Goal: Task Accomplishment & Management: Complete application form

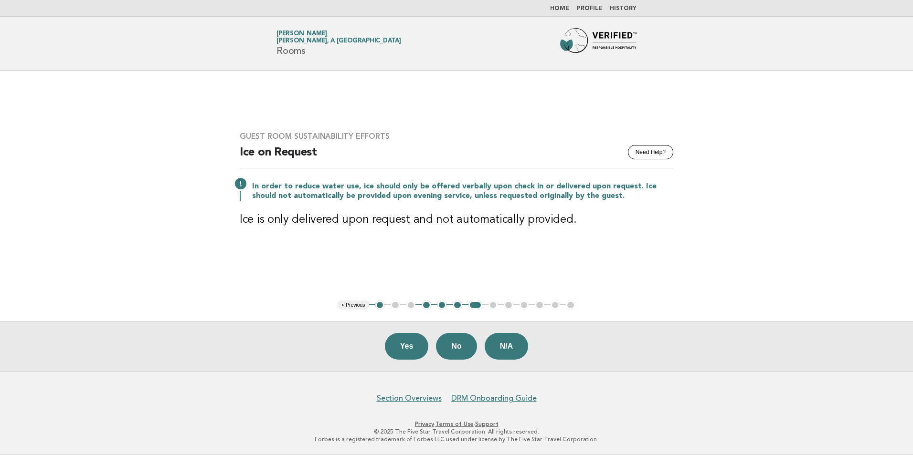
click at [567, 10] on link "Home" at bounding box center [559, 9] width 19 height 6
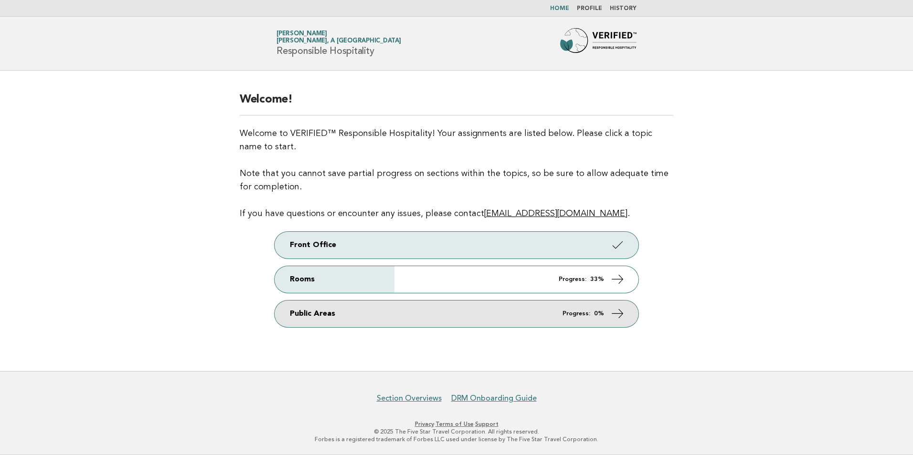
click at [617, 315] on icon at bounding box center [618, 313] width 14 height 14
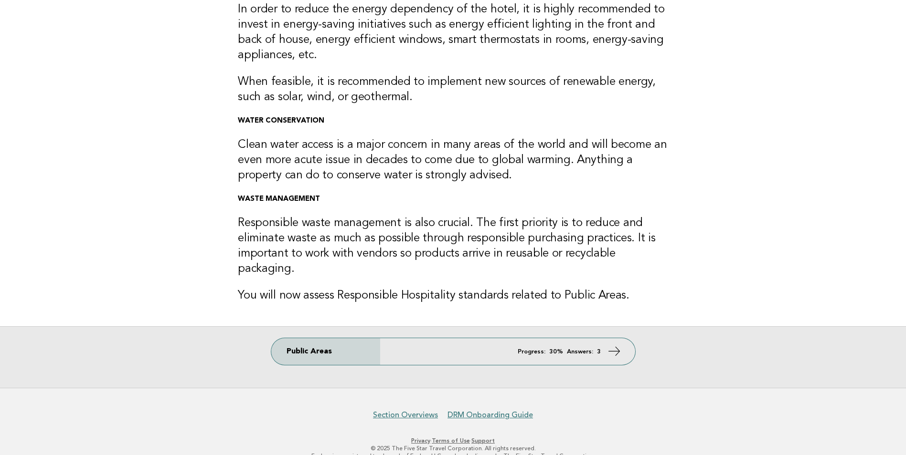
scroll to position [129, 0]
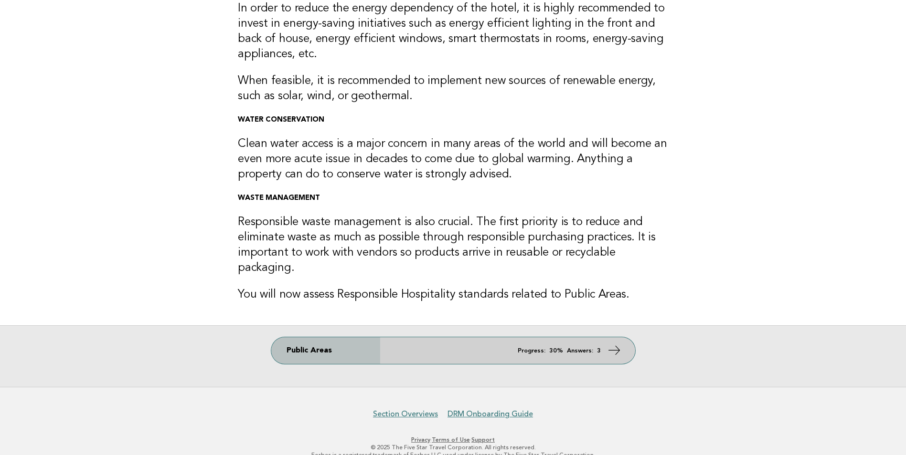
click at [599, 337] on link "Public Areas Progress: 30% Answers: 3" at bounding box center [453, 350] width 364 height 27
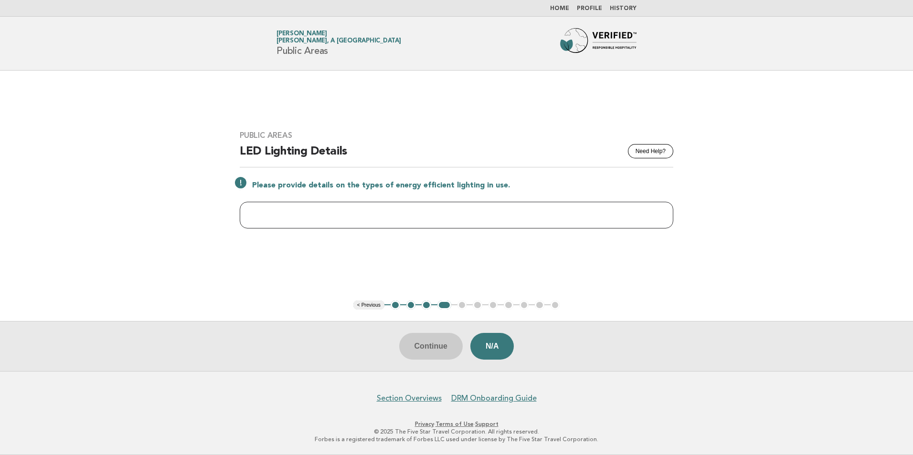
click at [516, 210] on input "text" at bounding box center [456, 215] width 433 height 27
paste input "**********"
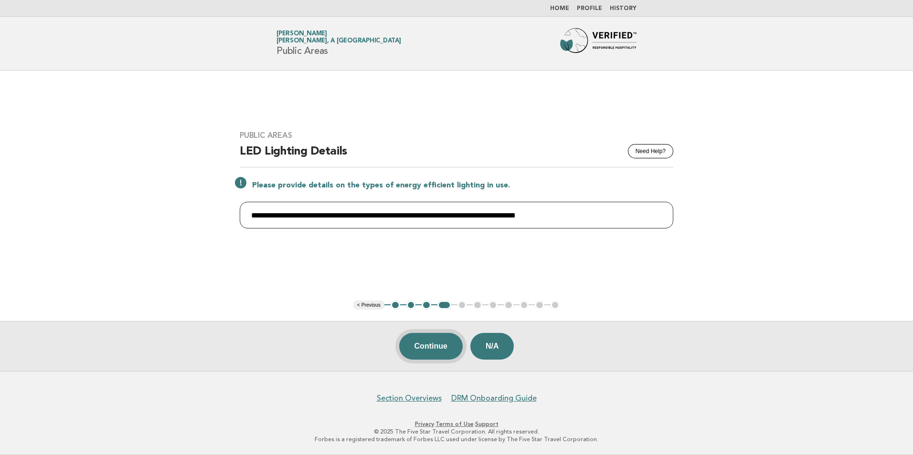
type input "**********"
click at [437, 344] on button "Continue" at bounding box center [430, 346] width 63 height 27
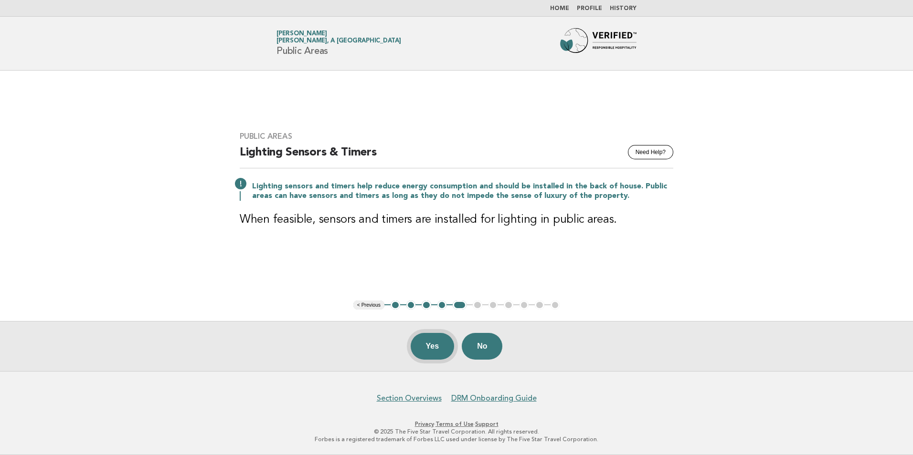
click at [440, 348] on button "Yes" at bounding box center [433, 346] width 44 height 27
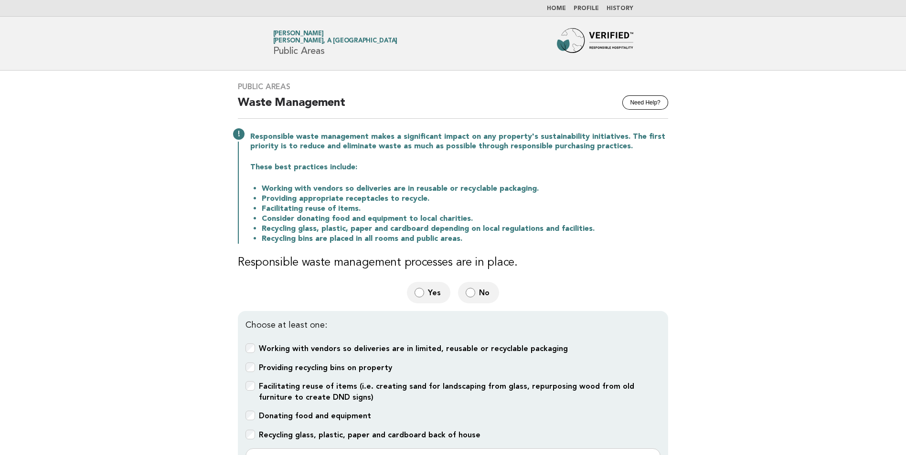
scroll to position [48, 0]
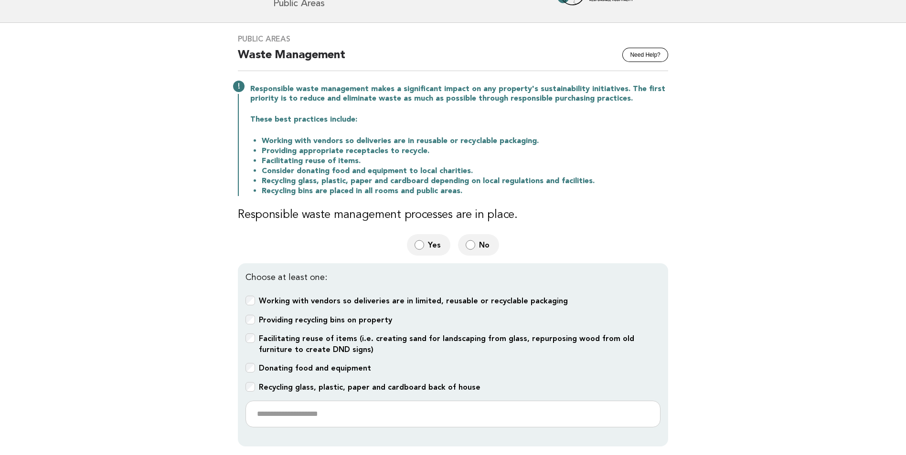
click at [247, 390] on div "Recycling glass, plastic, paper and cardboard back of house" at bounding box center [452, 387] width 415 height 11
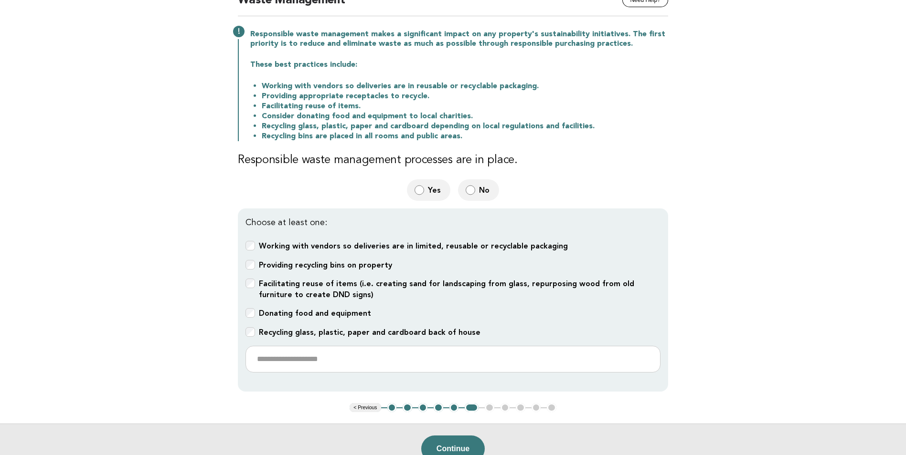
scroll to position [95, 0]
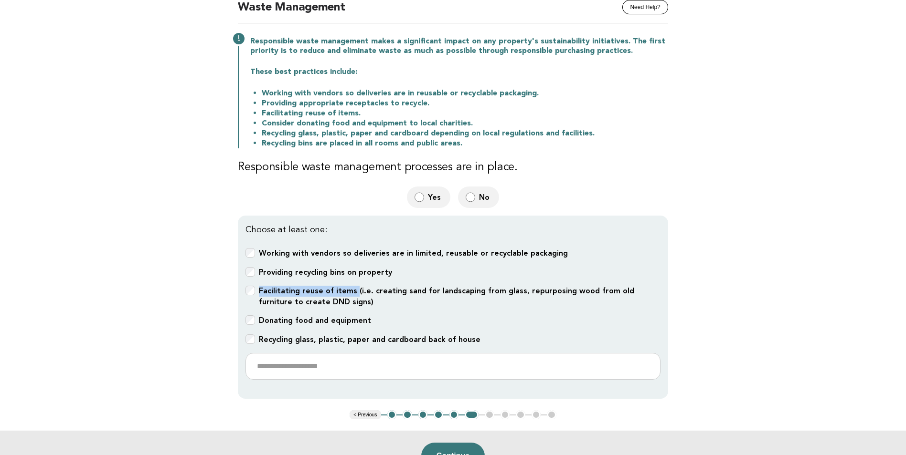
drag, startPoint x: 351, startPoint y: 289, endPoint x: 258, endPoint y: 292, distance: 93.6
click at [259, 292] on b "Facilitating reuse of items (i.e. creating sand for landscaping from glass, rep…" at bounding box center [446, 296] width 375 height 20
copy b "Facilitating reuse of items"
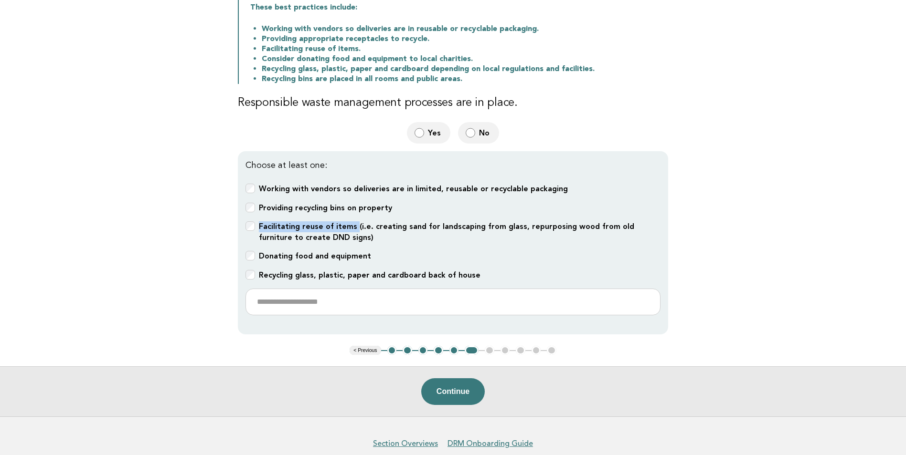
scroll to position [143, 0]
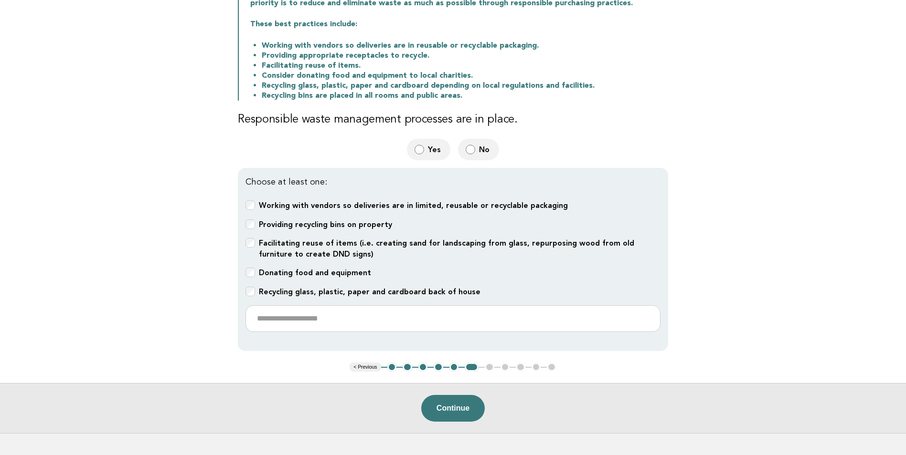
click at [589, 391] on div "Continue" at bounding box center [453, 408] width 906 height 50
click at [473, 402] on button "Continue" at bounding box center [452, 408] width 63 height 27
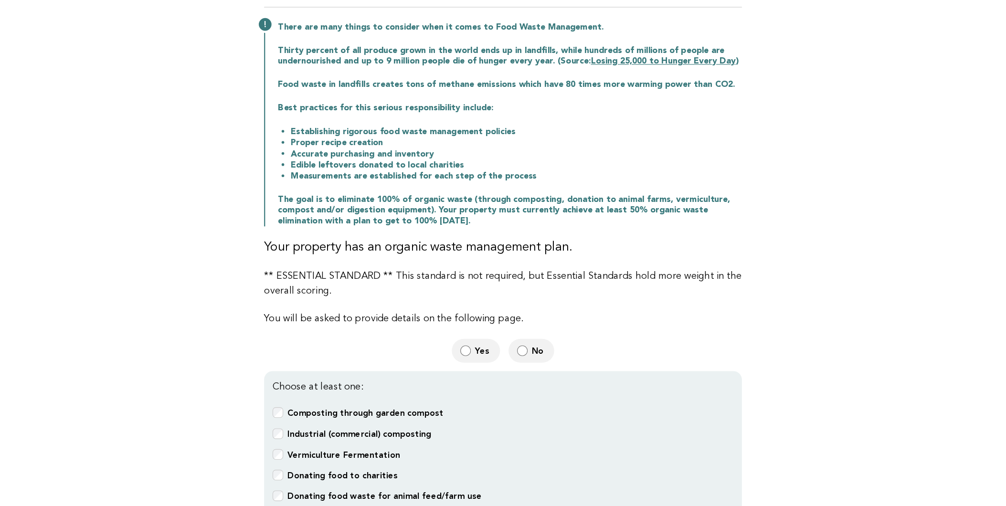
scroll to position [95, 0]
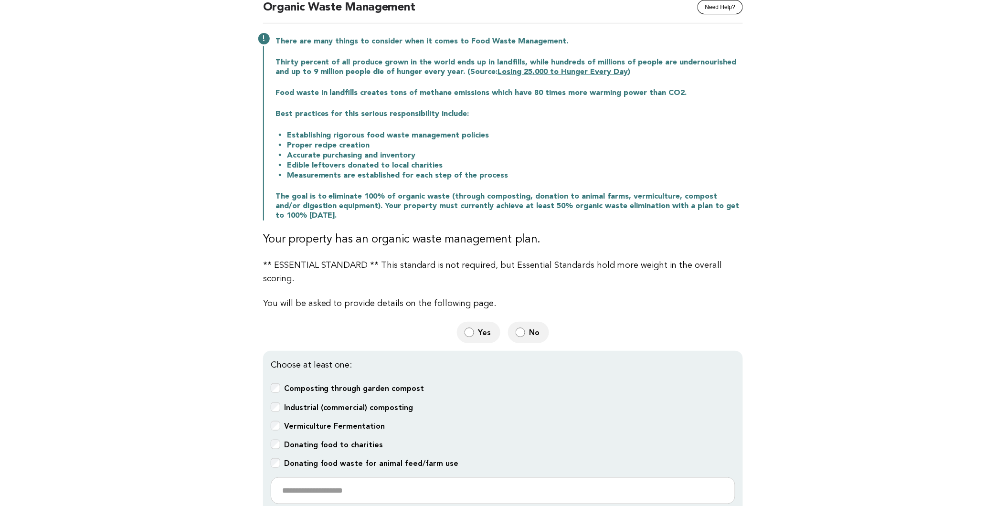
click at [805, 312] on main "Public Areas Need Help? Organic Waste Management There are many things to consi…" at bounding box center [503, 290] width 1006 height 630
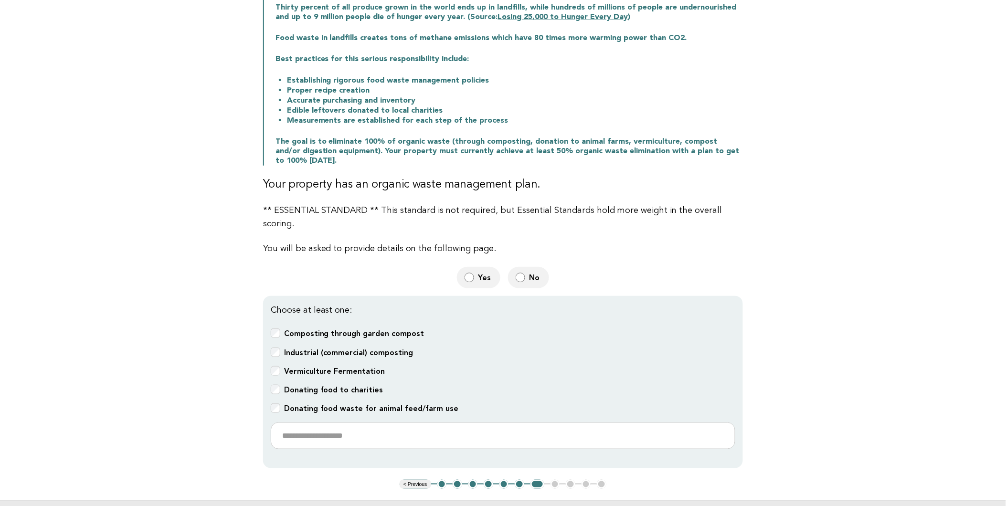
scroll to position [212, 0]
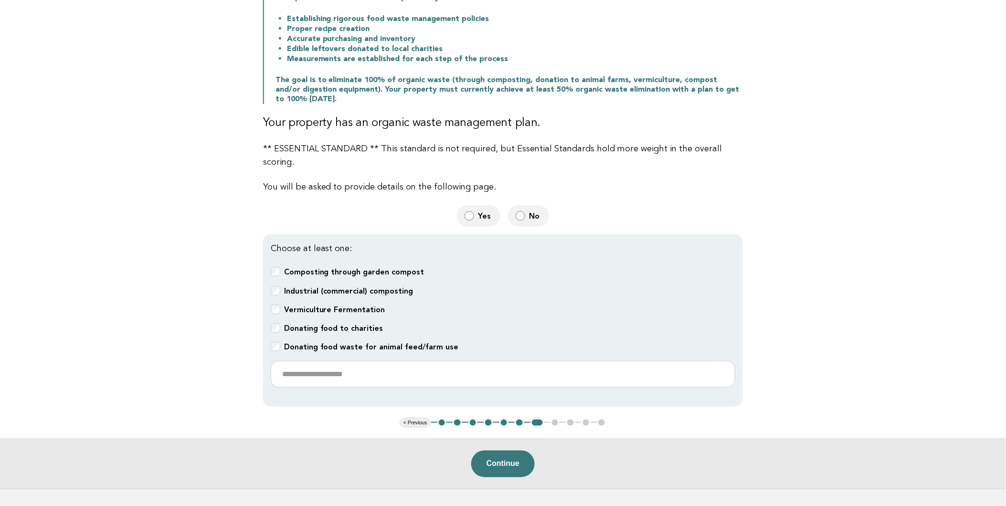
click at [817, 311] on main "Public Areas Need Help? Organic Waste Management There are many things to consi…" at bounding box center [503, 174] width 1006 height 630
click at [351, 361] on input "text" at bounding box center [503, 374] width 465 height 27
paste input "**********"
click at [285, 361] on input "**********" at bounding box center [503, 374] width 465 height 27
click at [311, 414] on main "Public Areas Need Help? Organic Waste Management There are many things to consi…" at bounding box center [503, 174] width 1006 height 630
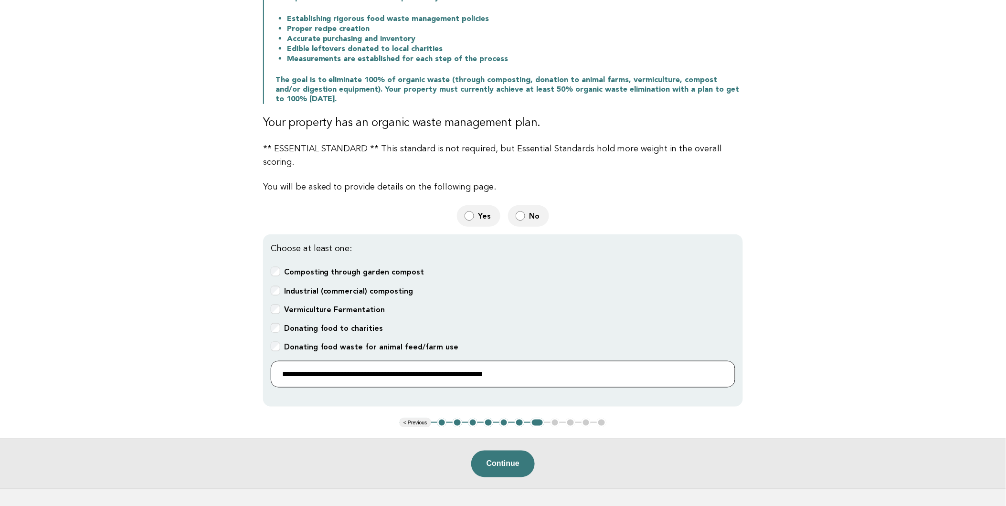
click at [460, 361] on input "**********" at bounding box center [503, 374] width 465 height 27
type input "**********"
drag, startPoint x: 503, startPoint y: 438, endPoint x: 522, endPoint y: 438, distance: 18.6
click at [503, 451] on button "Continue" at bounding box center [502, 464] width 63 height 27
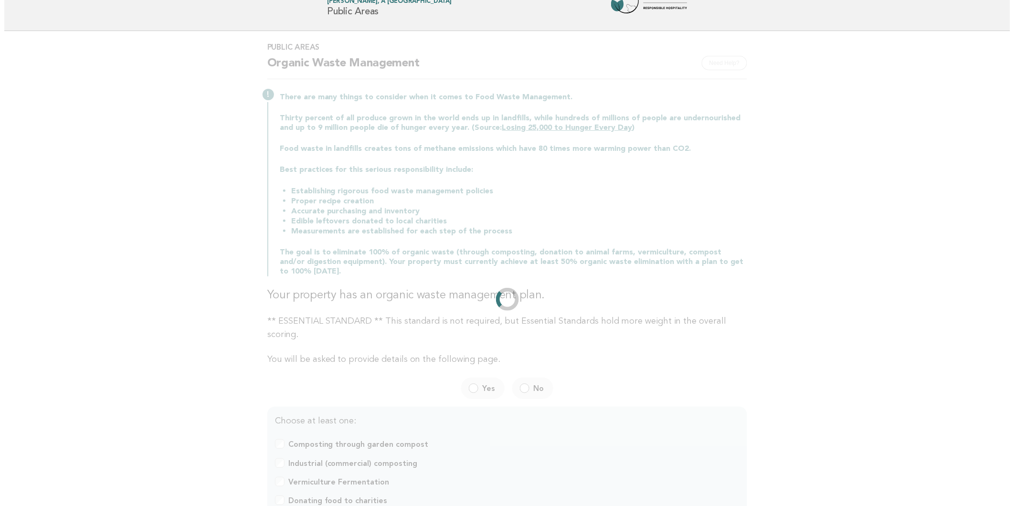
scroll to position [0, 0]
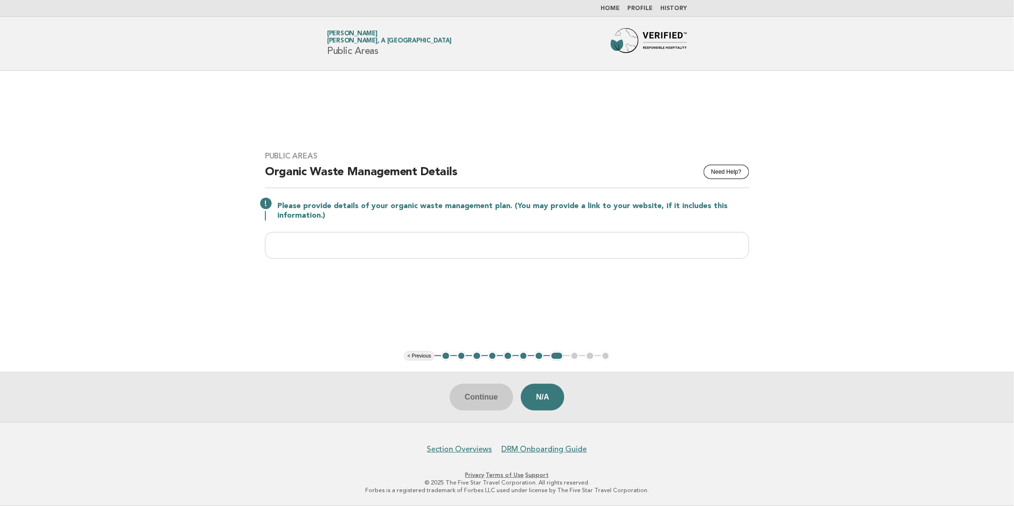
click at [342, 231] on div "Public Areas Need Help? Organic Waste Management Details Please provide details…" at bounding box center [506, 211] width 507 height 142
click at [332, 242] on input "text" at bounding box center [507, 245] width 484 height 27
paste input "**********"
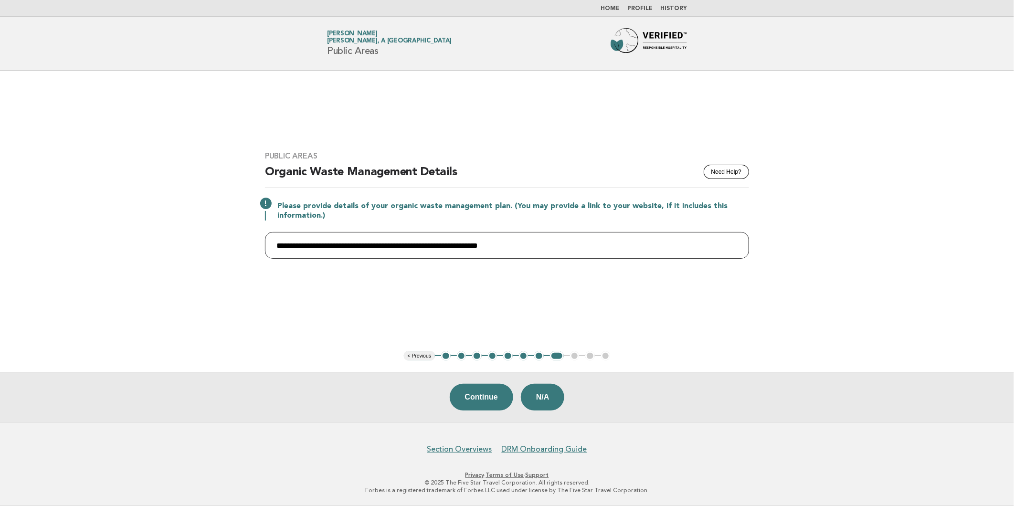
click at [282, 244] on input "**********" at bounding box center [507, 245] width 484 height 27
type input "**********"
click at [478, 394] on button "Continue" at bounding box center [481, 397] width 63 height 27
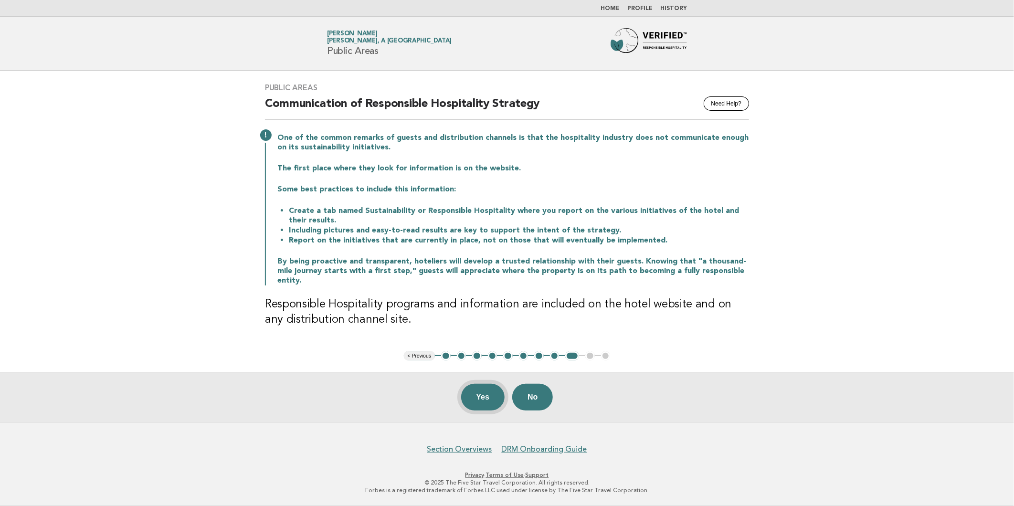
click at [485, 399] on button "Yes" at bounding box center [483, 397] width 44 height 27
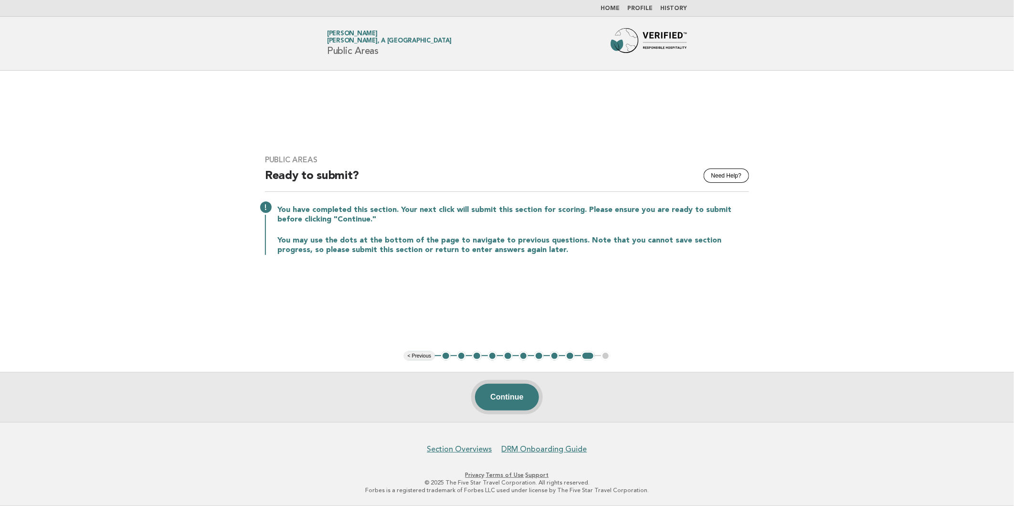
click at [496, 399] on button "Continue" at bounding box center [506, 397] width 63 height 27
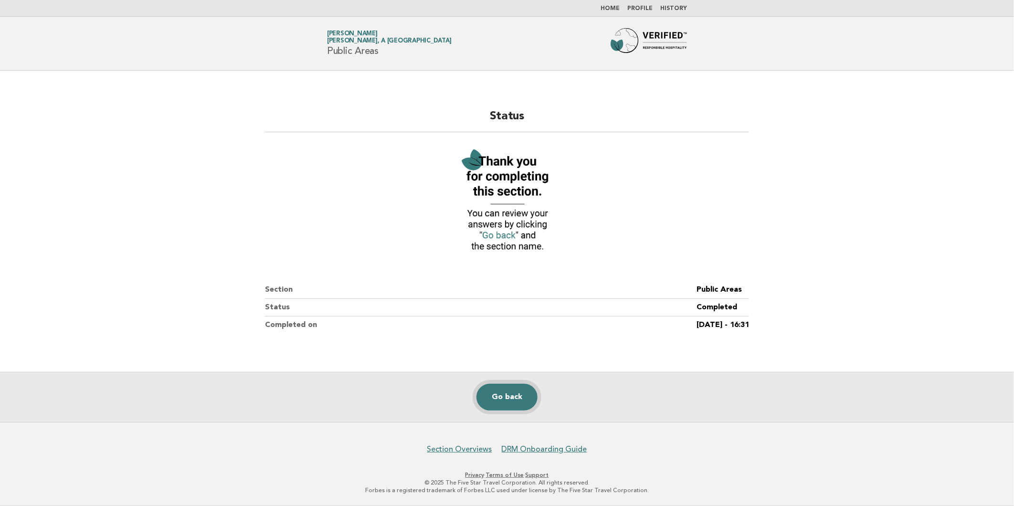
click at [517, 400] on link "Go back" at bounding box center [506, 397] width 61 height 27
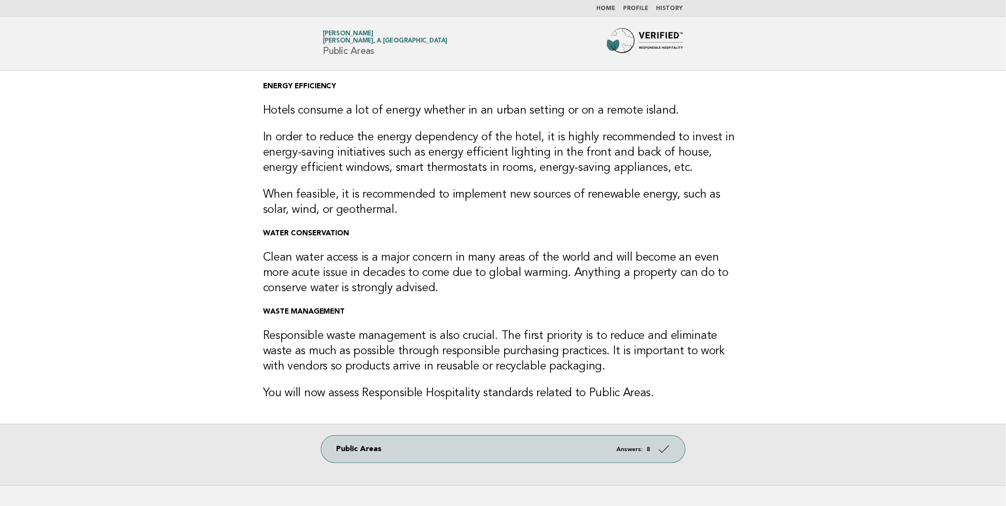
click at [612, 7] on link "Home" at bounding box center [606, 9] width 19 height 6
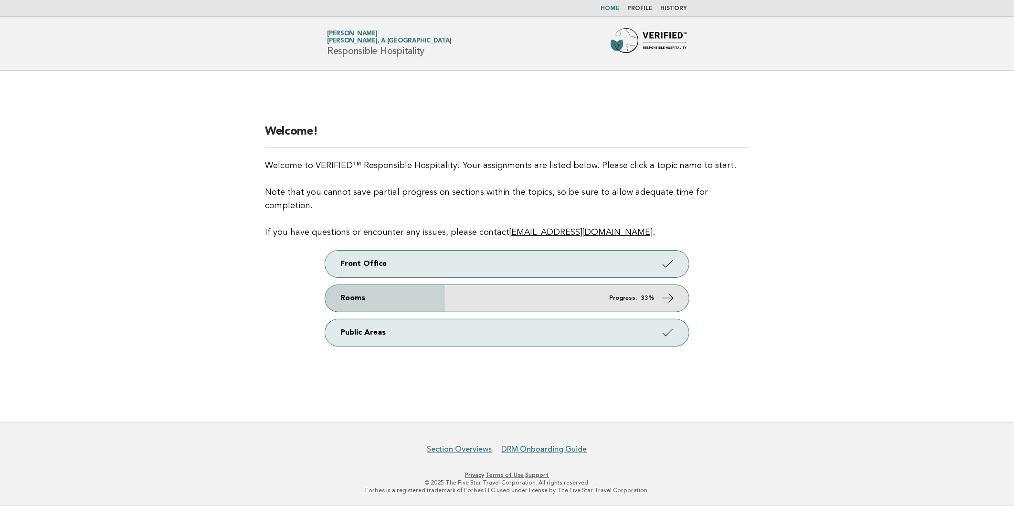
click at [622, 295] on em "Progress:" at bounding box center [623, 298] width 28 height 6
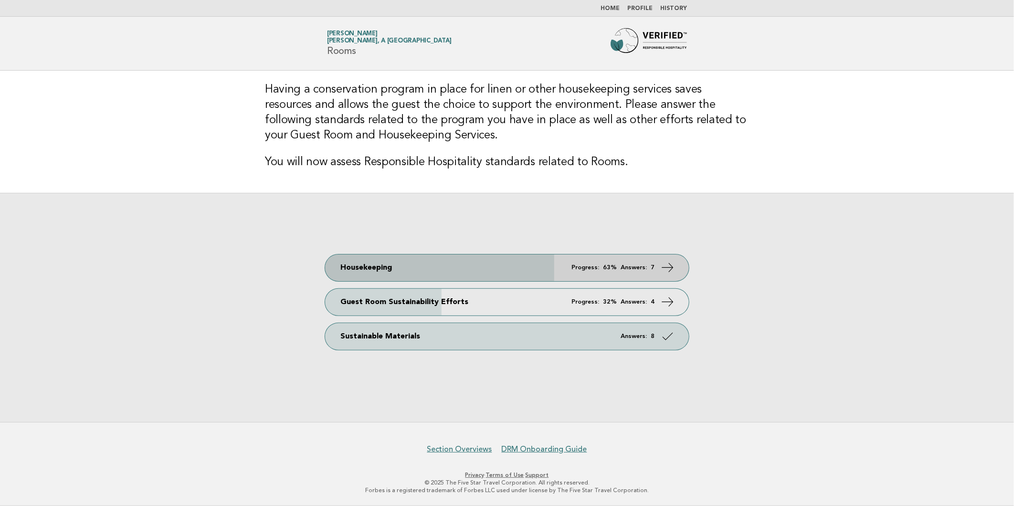
click at [655, 265] on link "Housekeeping Progress: 63% Answers: 7" at bounding box center [507, 267] width 364 height 27
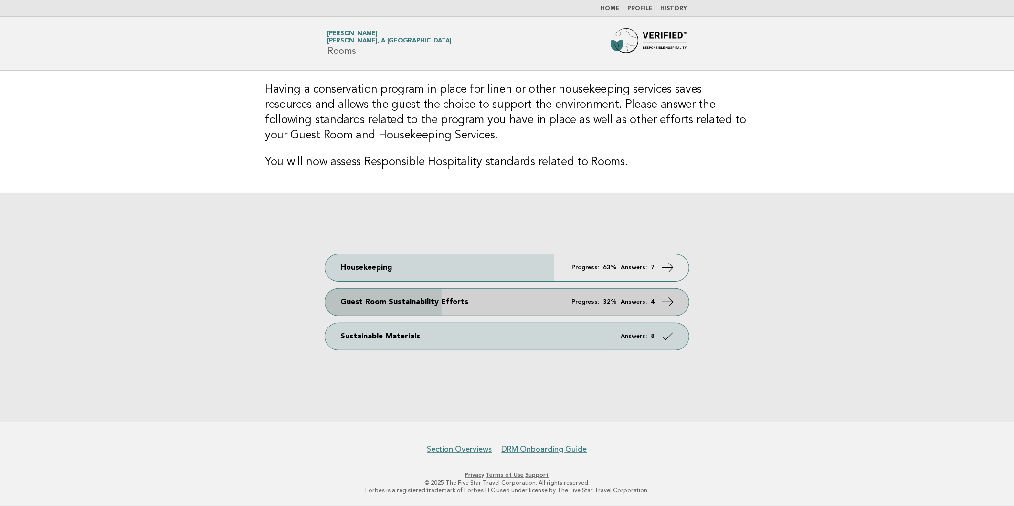
click at [622, 306] on link "Guest Room Sustainability Efforts Progress: 32% Answers: 4" at bounding box center [507, 302] width 364 height 27
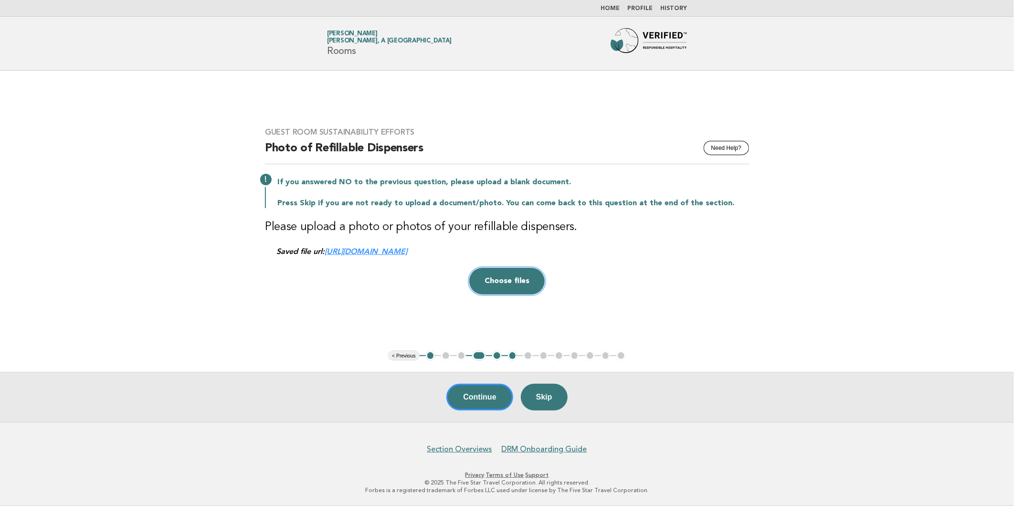
click at [508, 285] on button "Choose files" at bounding box center [506, 281] width 75 height 27
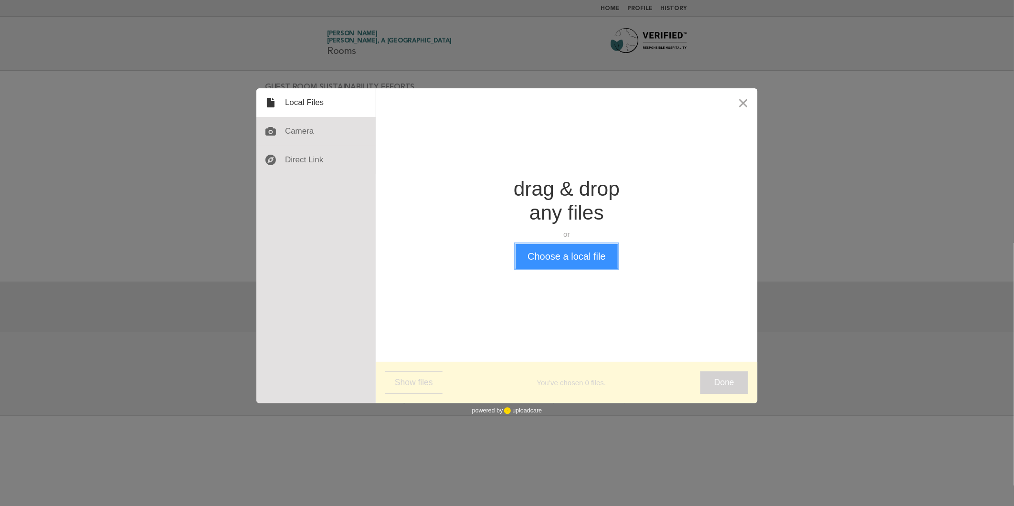
click at [576, 261] on button "Choose a local file" at bounding box center [567, 256] width 102 height 25
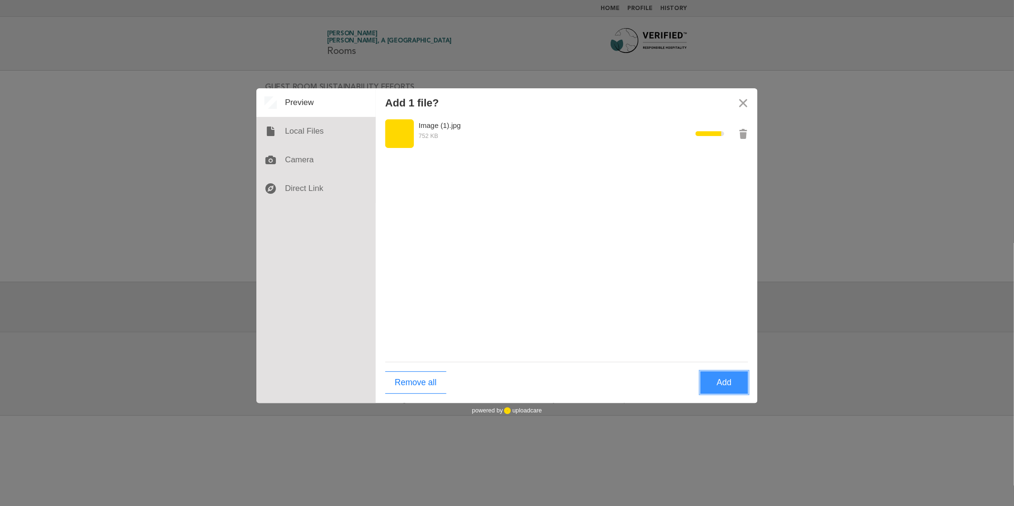
click at [724, 388] on button "Add" at bounding box center [724, 382] width 48 height 22
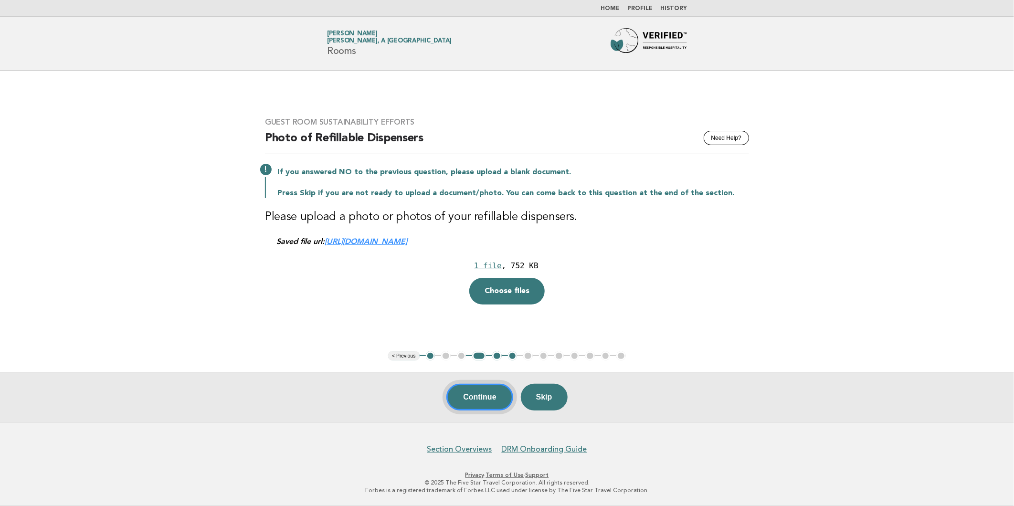
click at [483, 399] on button "Continue" at bounding box center [479, 397] width 66 height 27
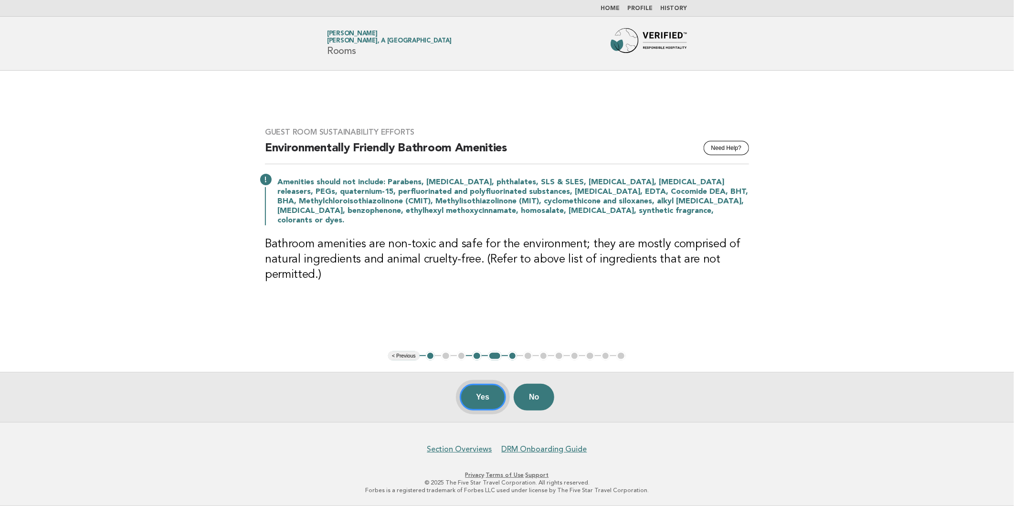
click at [485, 401] on button "Yes" at bounding box center [483, 397] width 47 height 27
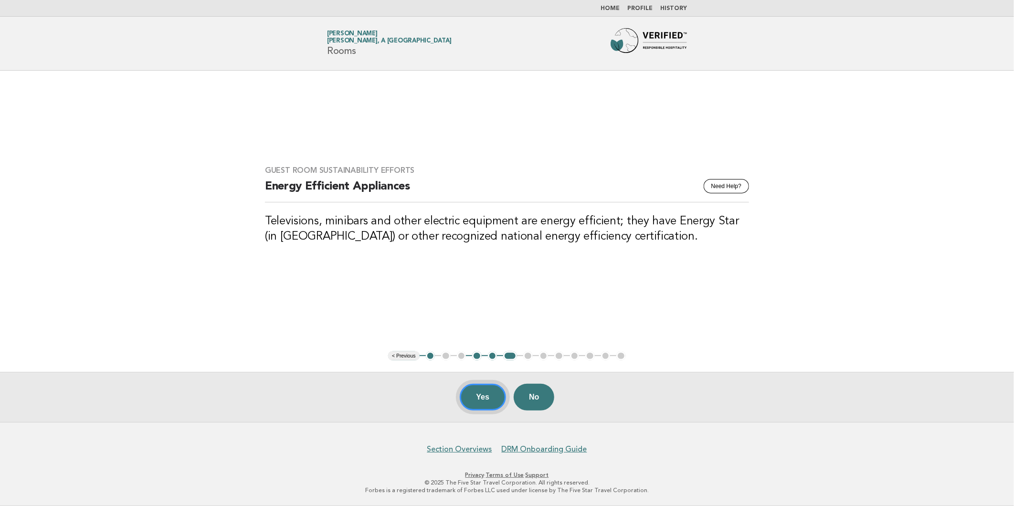
click at [480, 401] on button "Yes" at bounding box center [483, 397] width 47 height 27
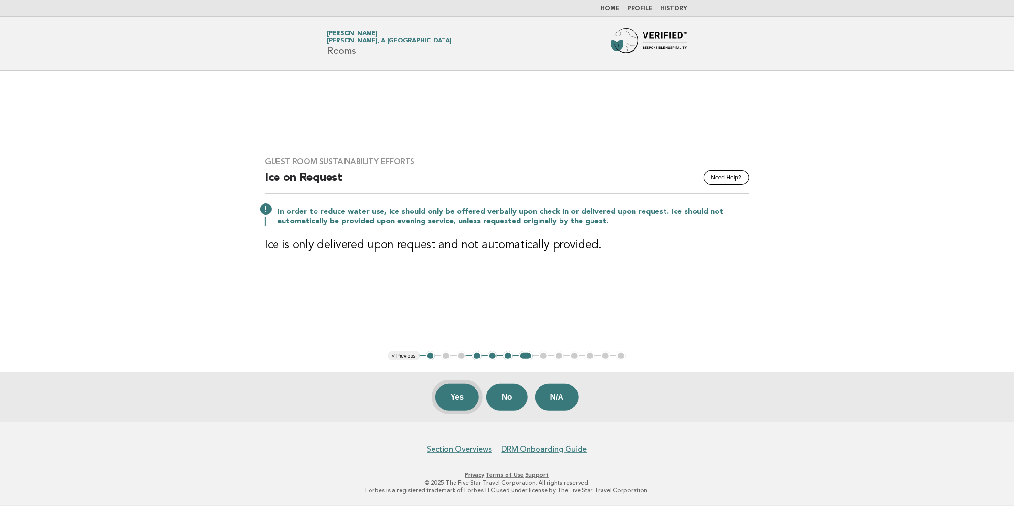
click at [460, 399] on button "Yes" at bounding box center [457, 397] width 44 height 27
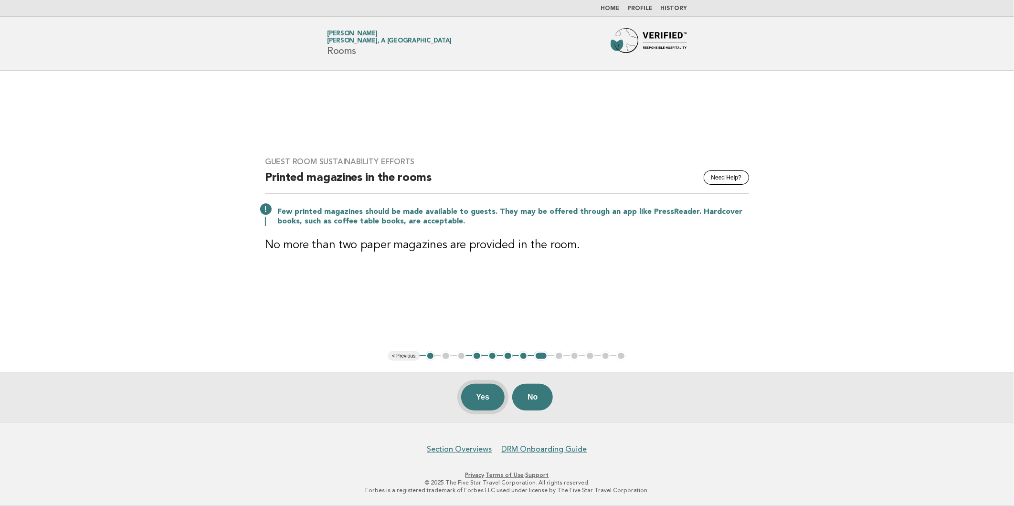
click at [474, 392] on button "Yes" at bounding box center [483, 397] width 44 height 27
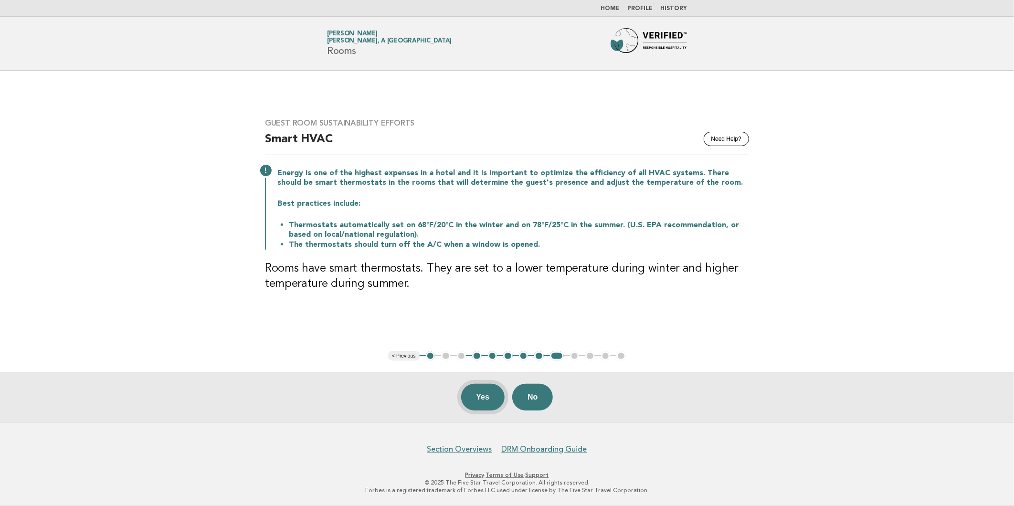
click at [484, 398] on button "Yes" at bounding box center [483, 397] width 44 height 27
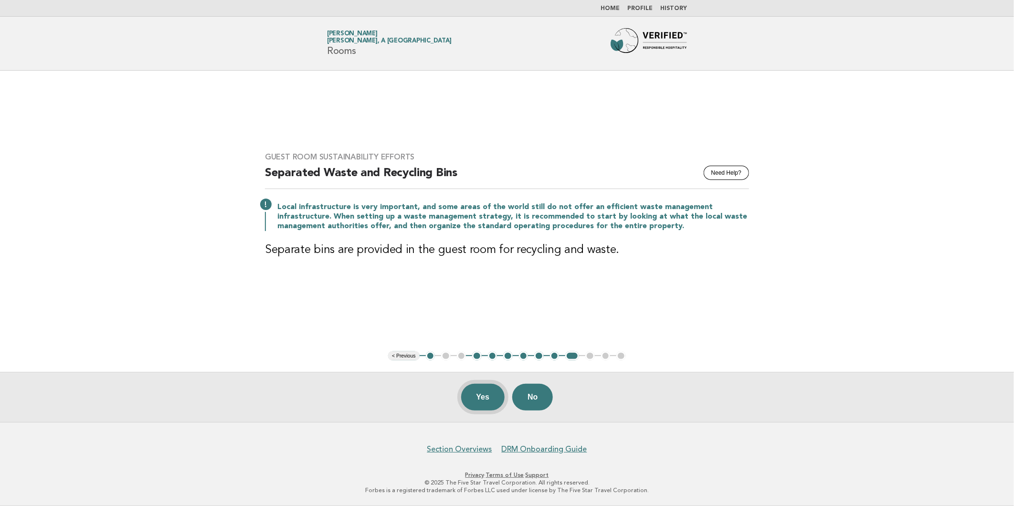
click at [475, 397] on button "Yes" at bounding box center [483, 397] width 44 height 27
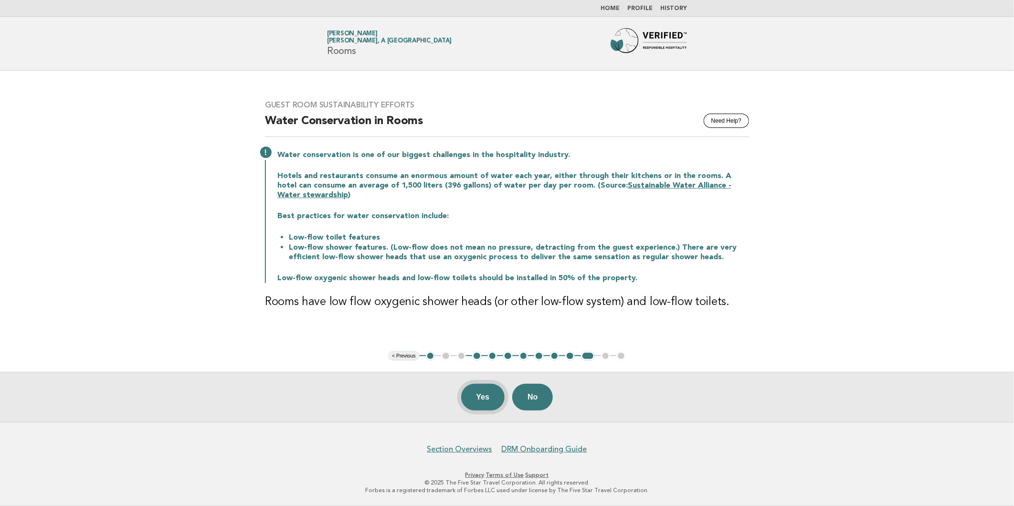
click at [478, 397] on button "Yes" at bounding box center [483, 397] width 44 height 27
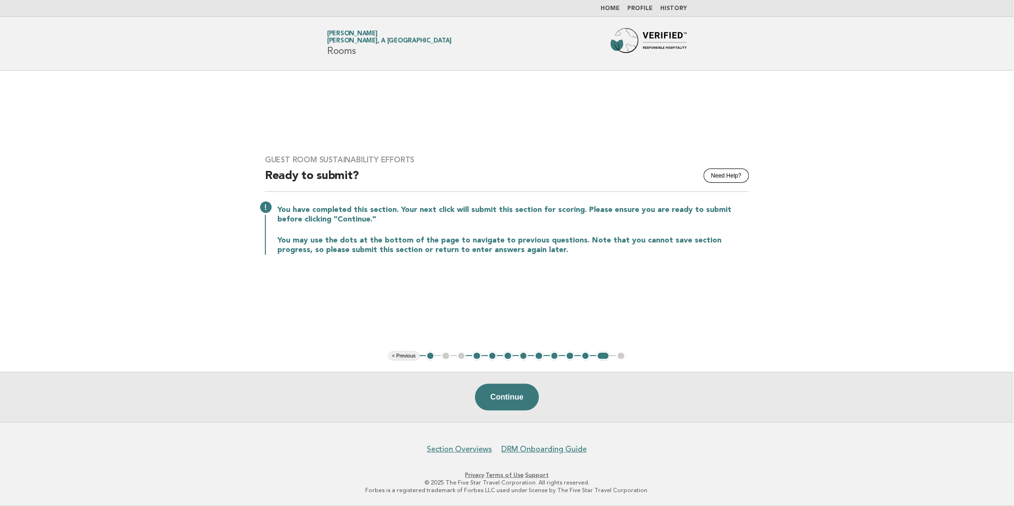
click at [460, 354] on ul "< Previous 1 2 3 4 5 6 7 8 9 10 11 12 13" at bounding box center [507, 356] width 238 height 10
click at [460, 355] on ul "< Previous 1 2 3 4 5 6 7 8 9 10 11 12 13" at bounding box center [507, 356] width 238 height 10
click at [407, 357] on button "< Previous" at bounding box center [403, 356] width 31 height 10
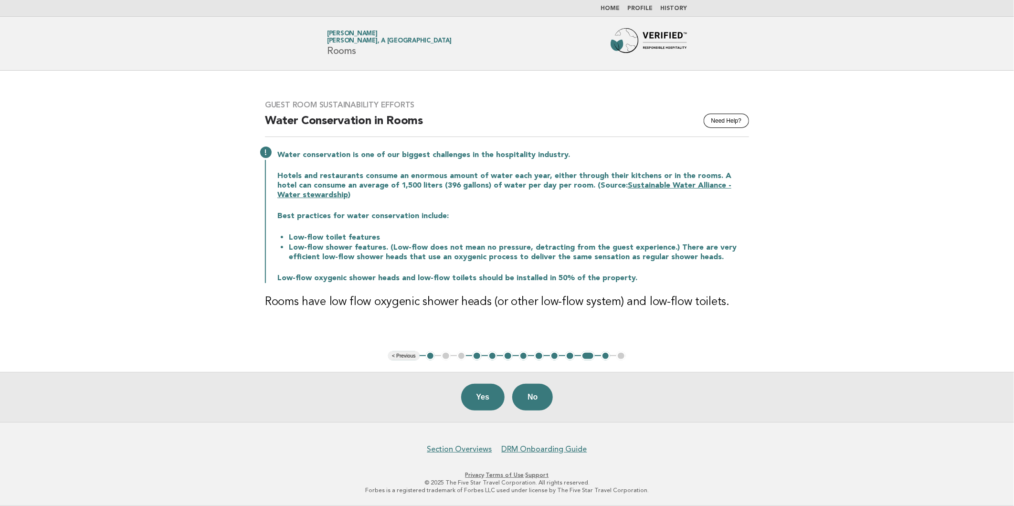
click at [407, 357] on button "< Previous" at bounding box center [403, 356] width 31 height 10
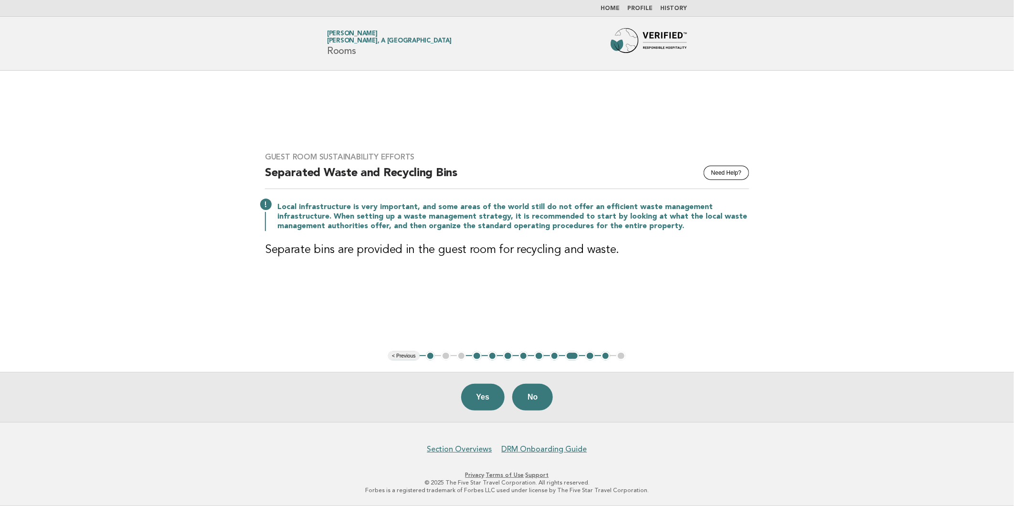
click at [407, 357] on button "< Previous" at bounding box center [403, 356] width 31 height 10
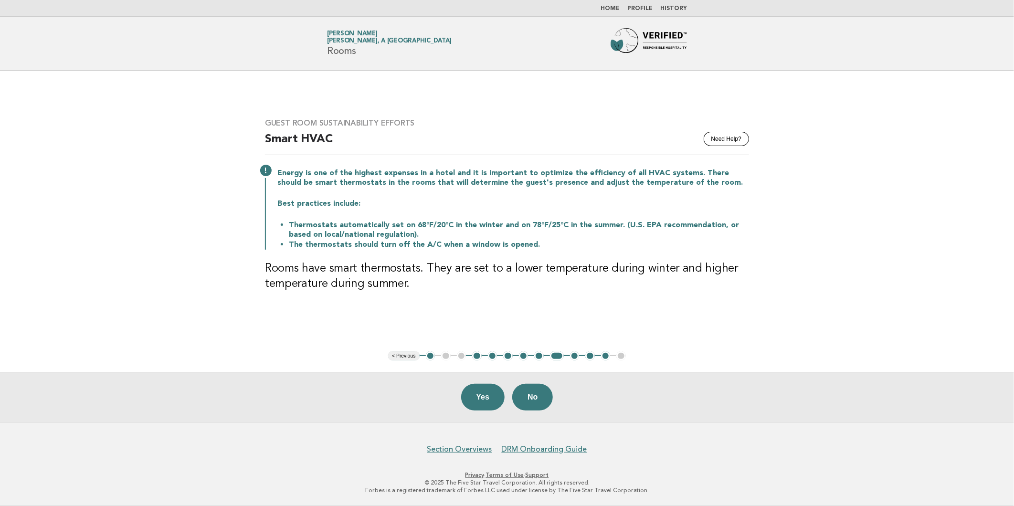
click at [407, 357] on button "< Previous" at bounding box center [403, 356] width 31 height 10
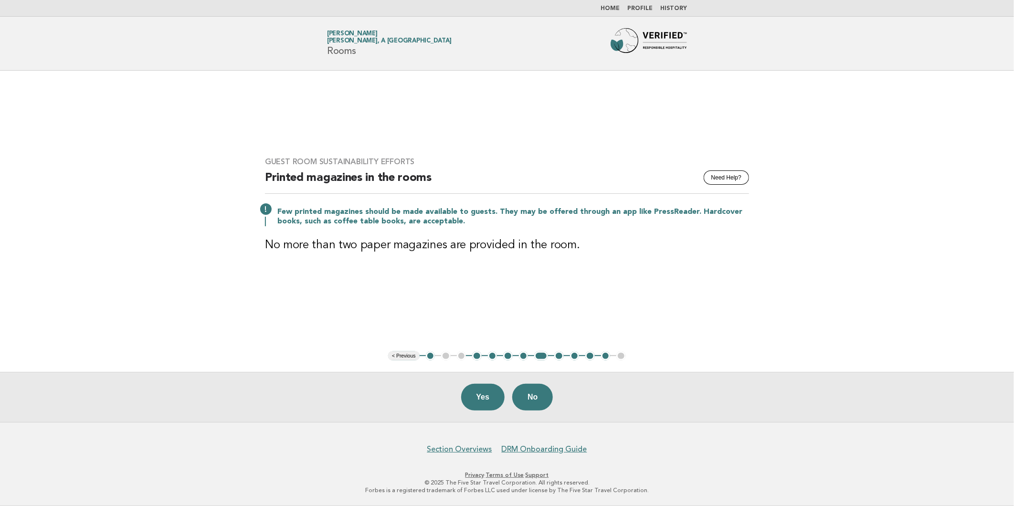
click at [407, 357] on button "< Previous" at bounding box center [403, 356] width 31 height 10
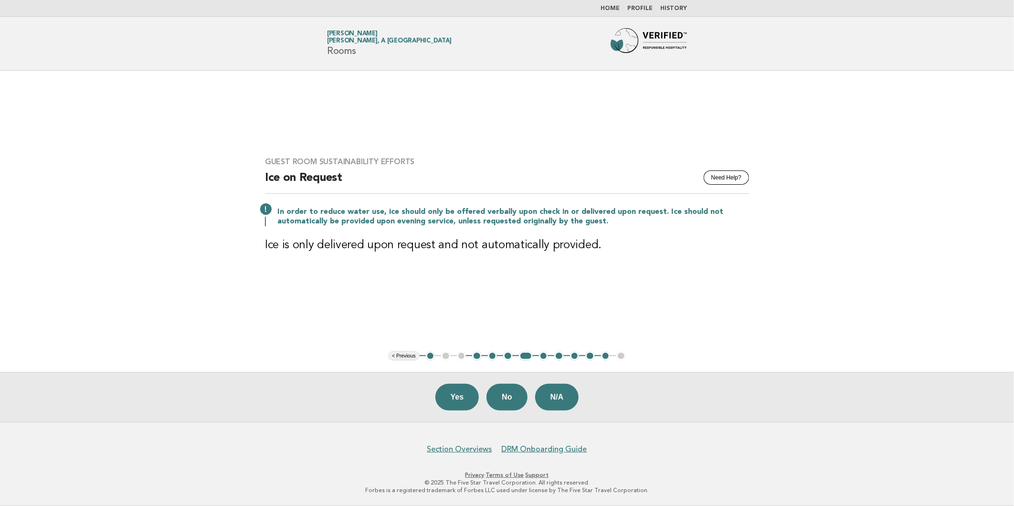
click at [407, 357] on button "< Previous" at bounding box center [403, 356] width 31 height 10
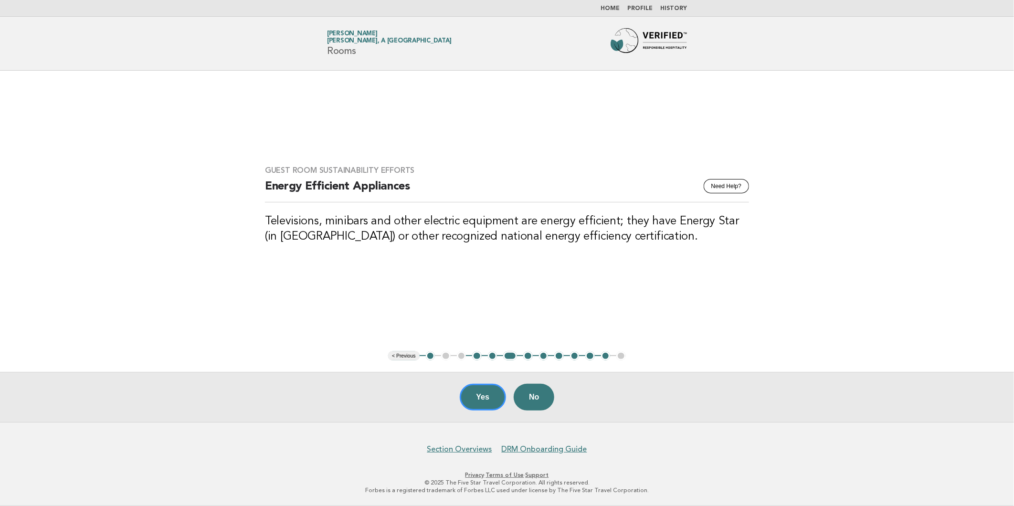
click at [407, 357] on button "< Previous" at bounding box center [403, 356] width 31 height 10
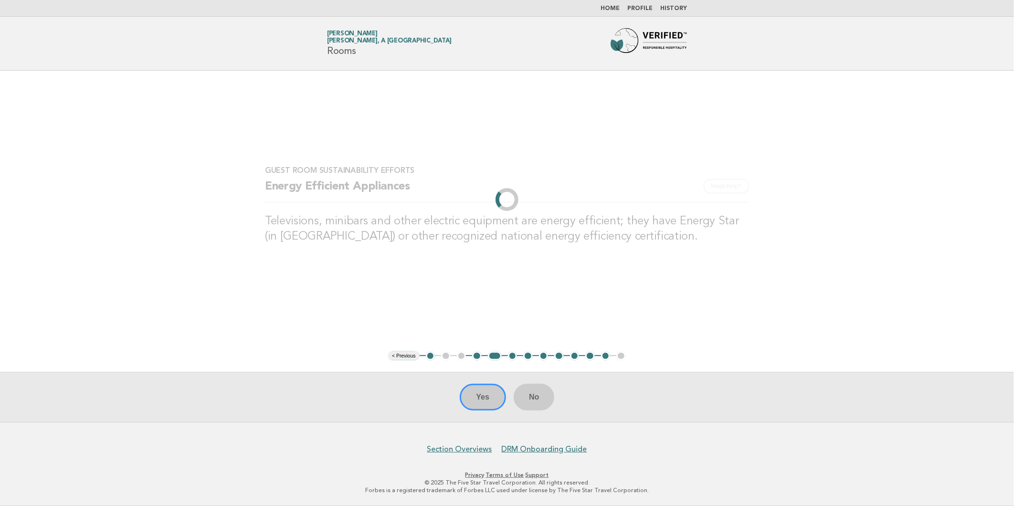
click at [407, 357] on button "< Previous" at bounding box center [403, 356] width 31 height 10
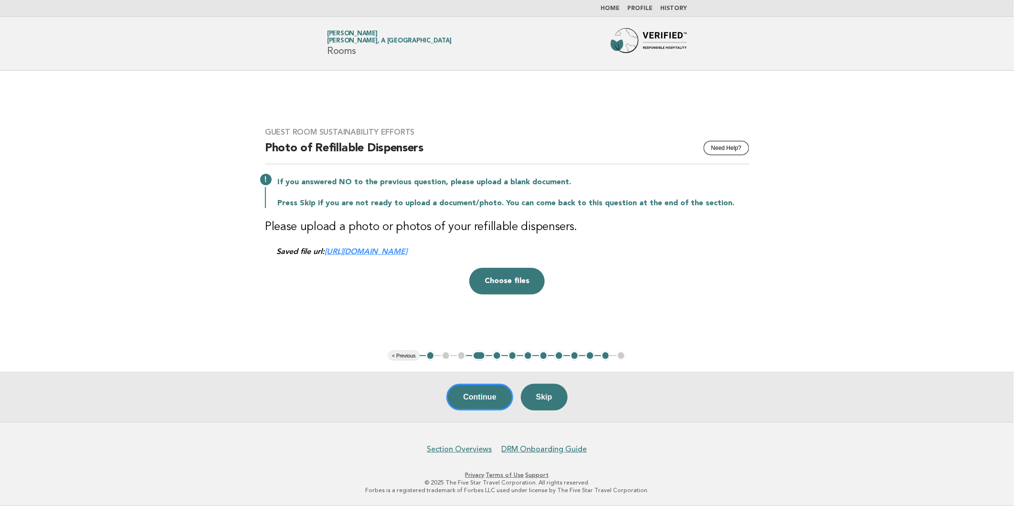
click at [407, 357] on button "< Previous" at bounding box center [403, 356] width 31 height 10
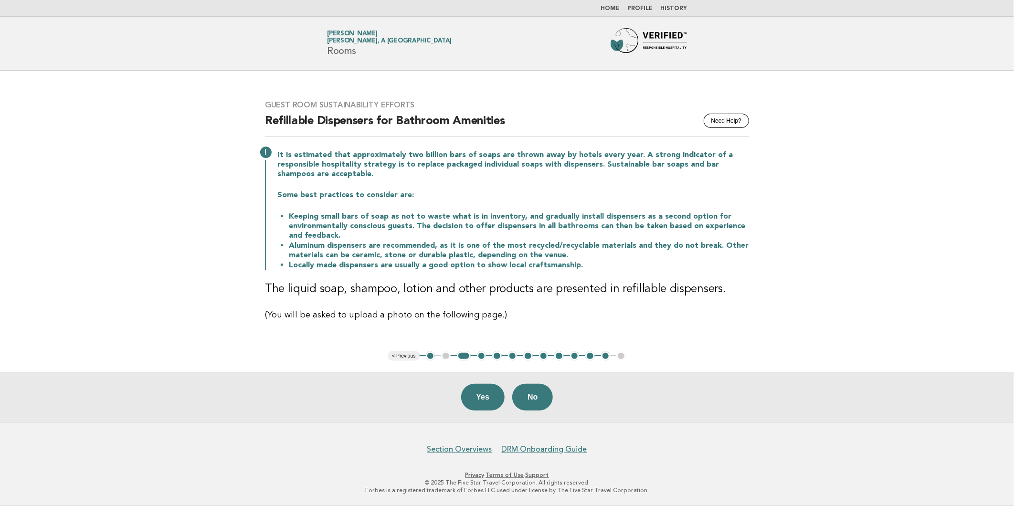
click at [407, 357] on button "< Previous" at bounding box center [403, 356] width 31 height 10
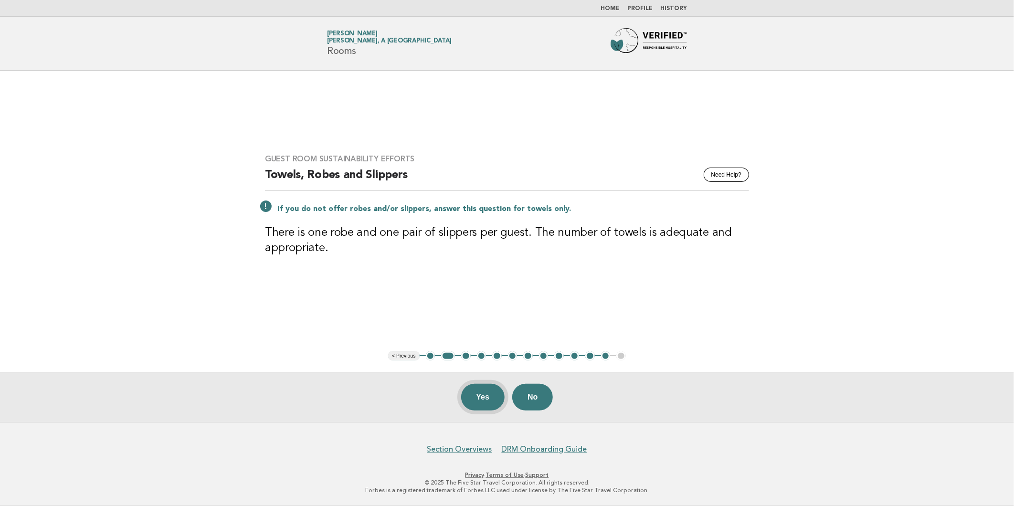
click at [479, 398] on button "Yes" at bounding box center [483, 397] width 44 height 27
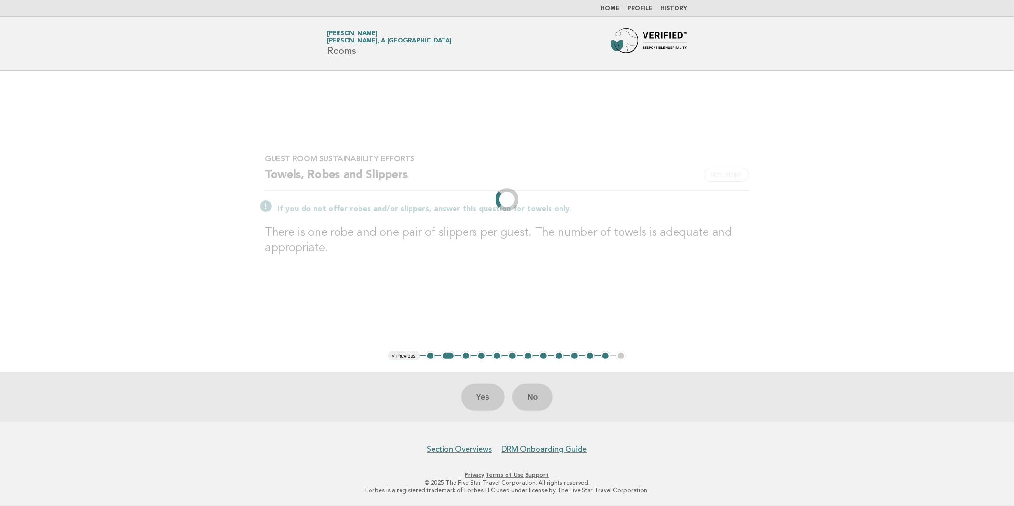
click at [609, 9] on link "Home" at bounding box center [610, 9] width 19 height 6
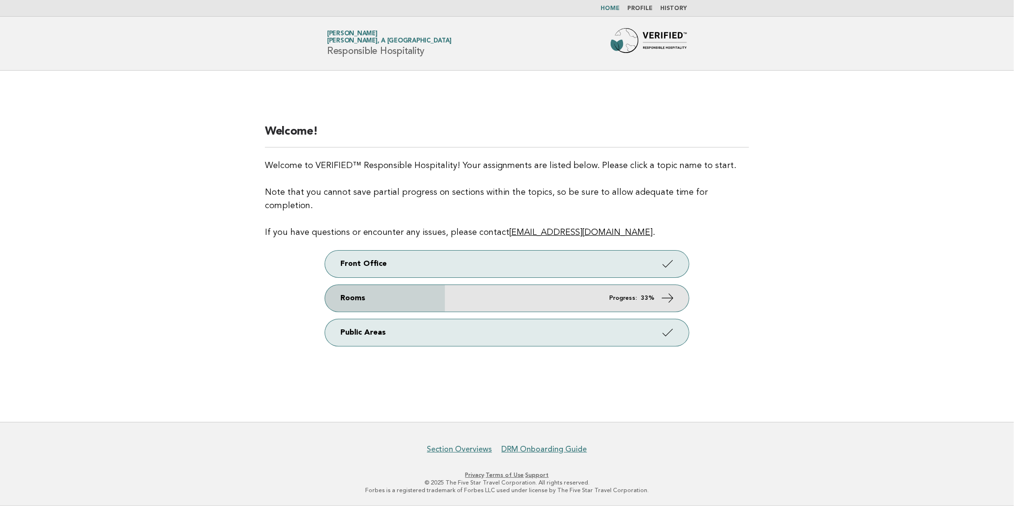
click at [671, 293] on icon at bounding box center [668, 298] width 14 height 14
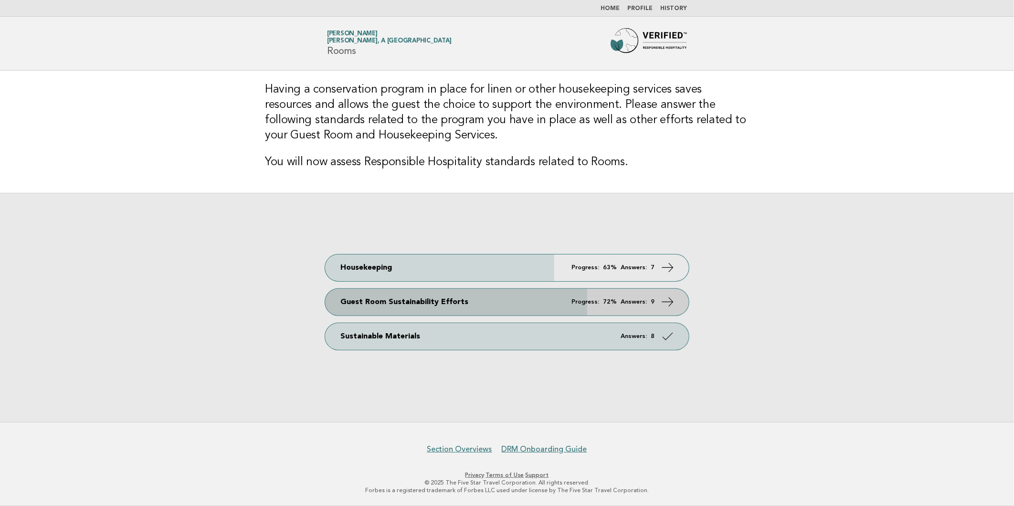
click at [667, 302] on icon at bounding box center [668, 302] width 14 height 14
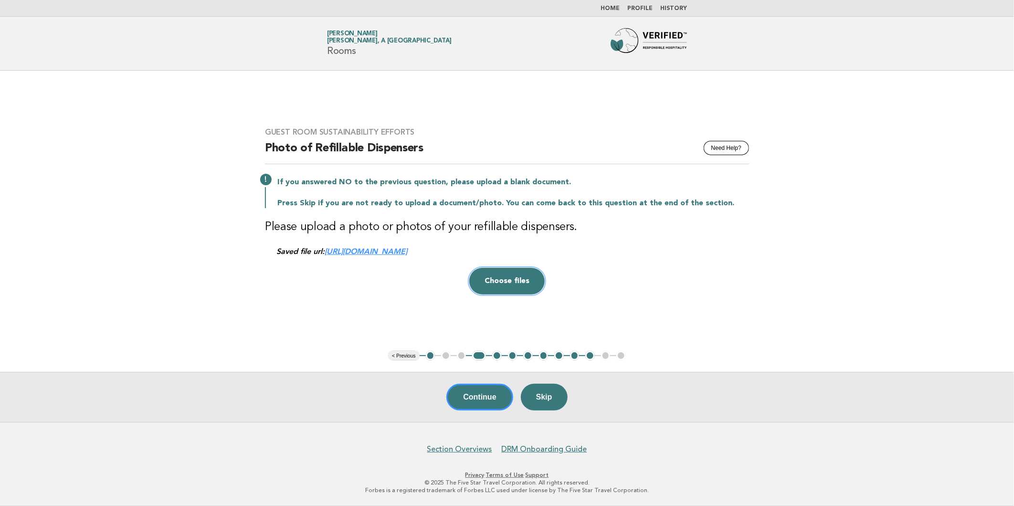
click at [518, 288] on button "Choose files" at bounding box center [506, 281] width 75 height 27
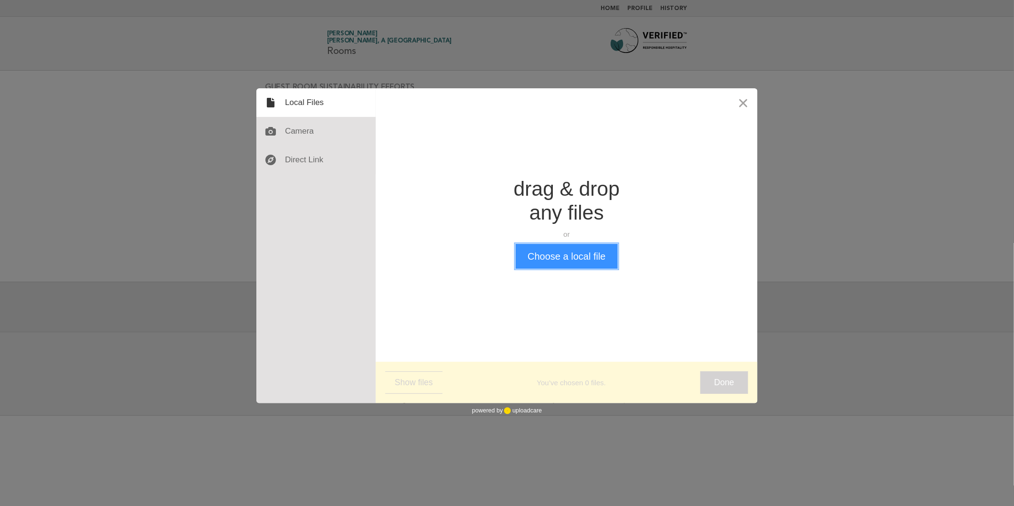
click at [556, 257] on button "Choose a local file" at bounding box center [567, 256] width 102 height 25
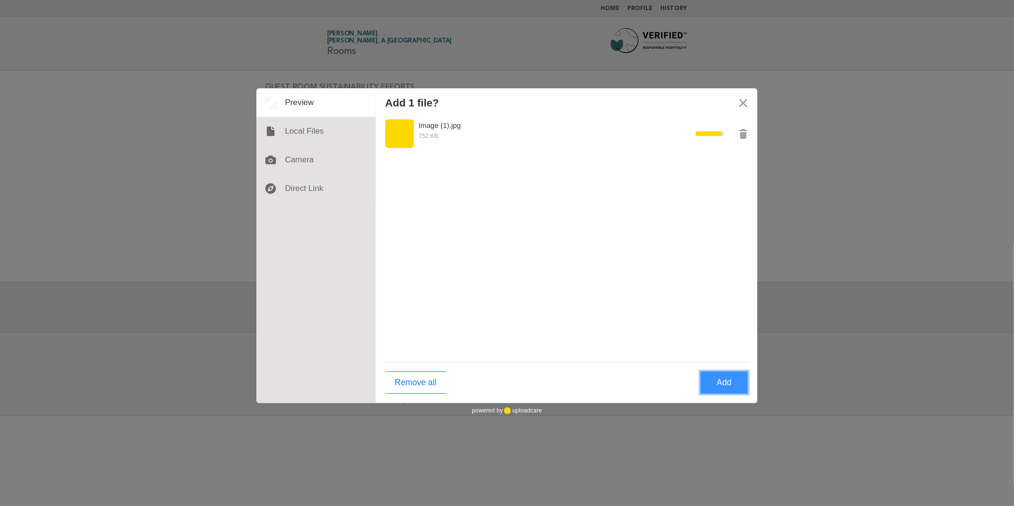
click at [729, 390] on button "Add" at bounding box center [724, 382] width 48 height 22
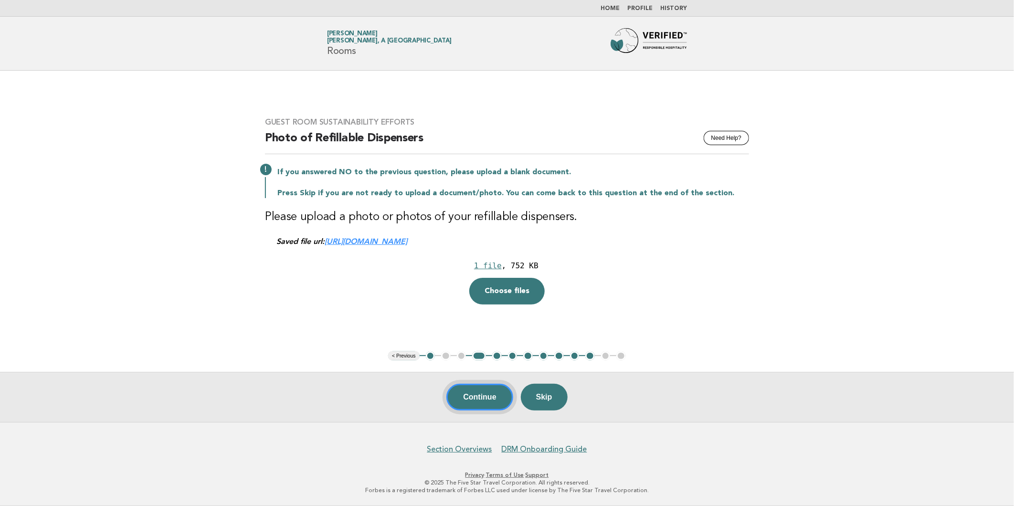
click at [475, 402] on button "Continue" at bounding box center [479, 397] width 66 height 27
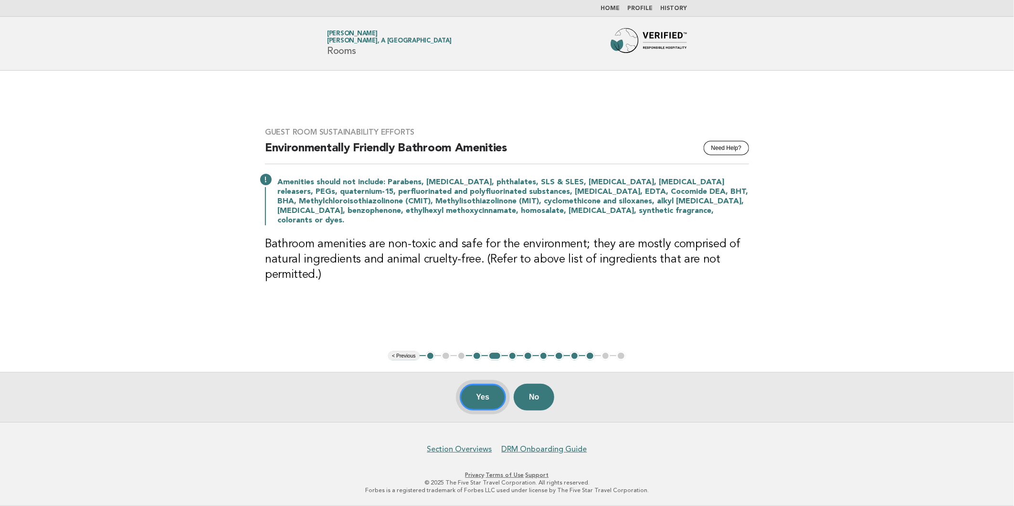
click at [476, 400] on button "Yes" at bounding box center [483, 397] width 47 height 27
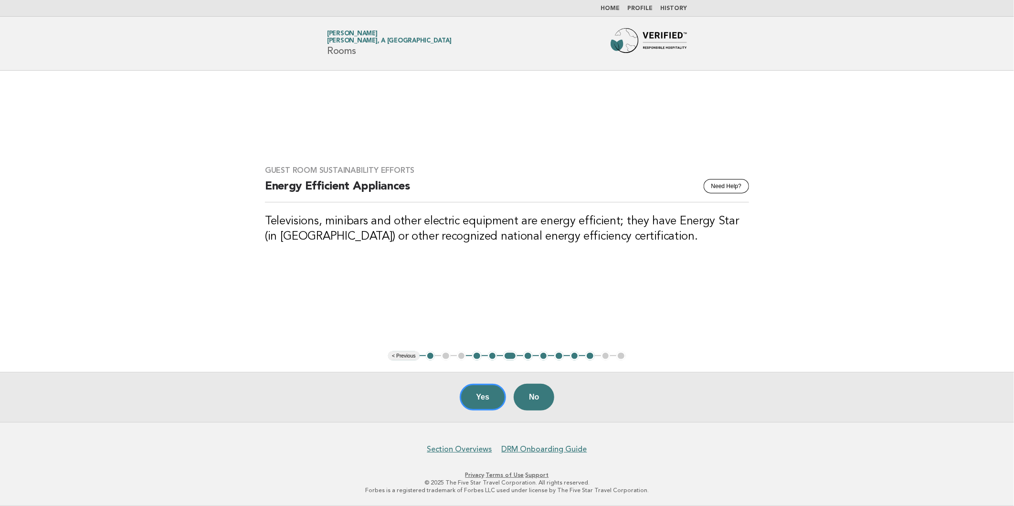
click at [476, 400] on button "Yes" at bounding box center [483, 397] width 47 height 27
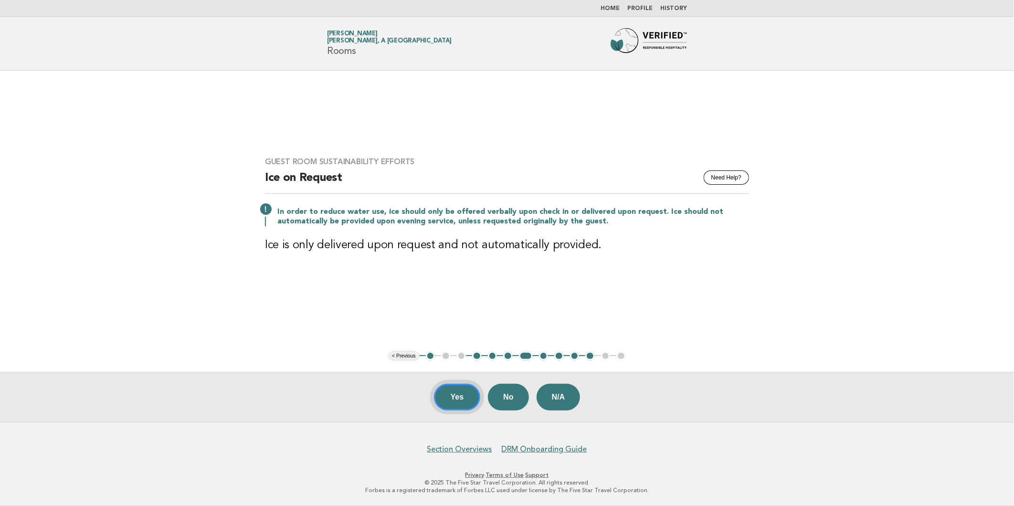
click at [454, 401] on button "Yes" at bounding box center [457, 397] width 47 height 27
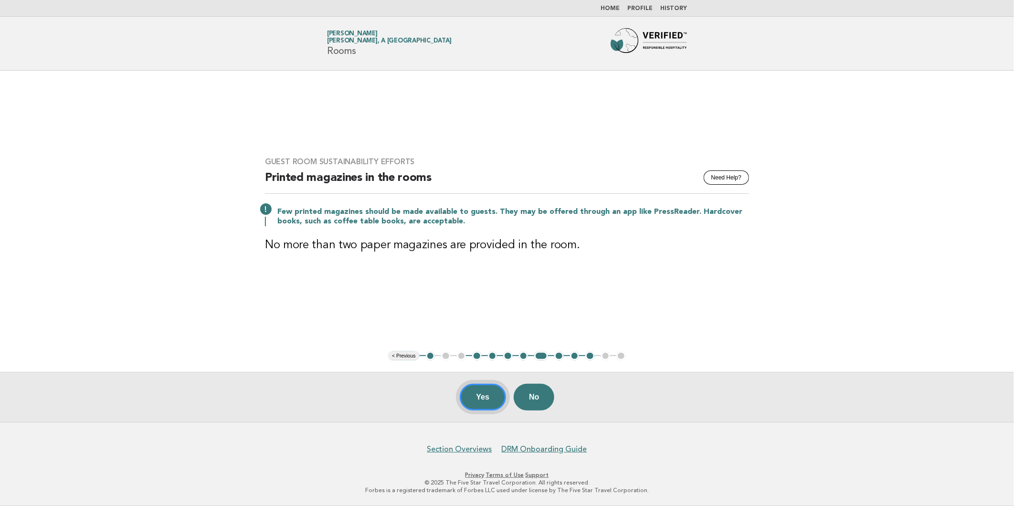
click at [487, 396] on button "Yes" at bounding box center [483, 397] width 47 height 27
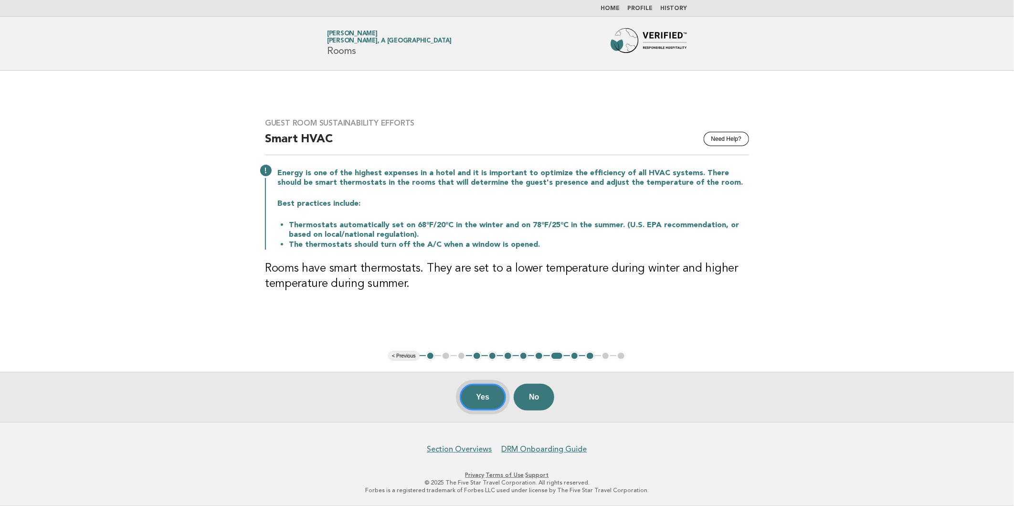
click at [477, 398] on button "Yes" at bounding box center [483, 397] width 47 height 27
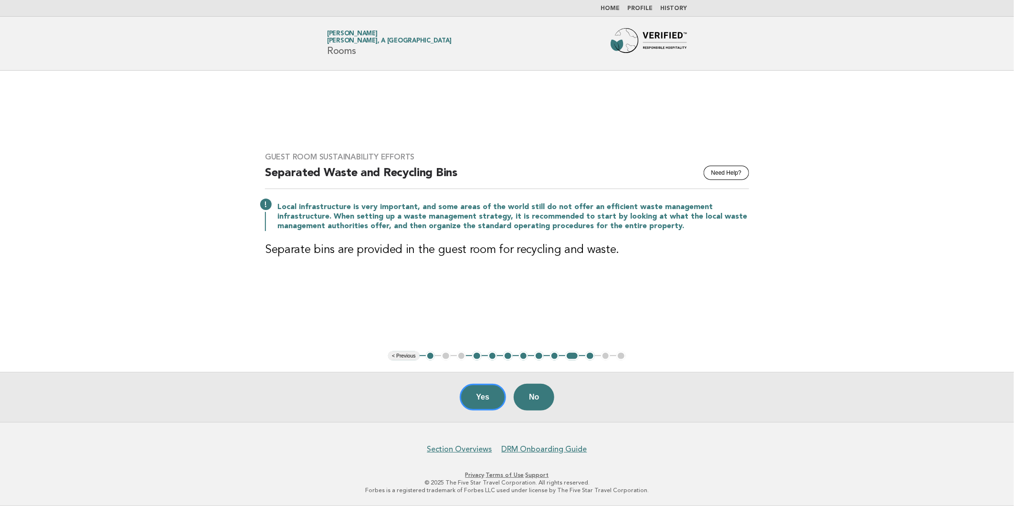
click at [485, 402] on button "Yes" at bounding box center [483, 397] width 47 height 27
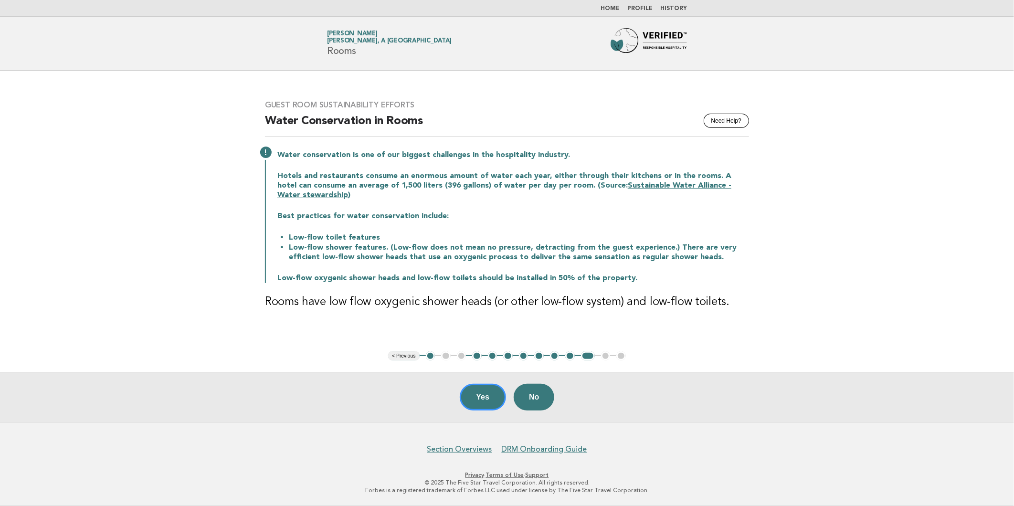
click at [475, 397] on button "Yes" at bounding box center [483, 397] width 47 height 27
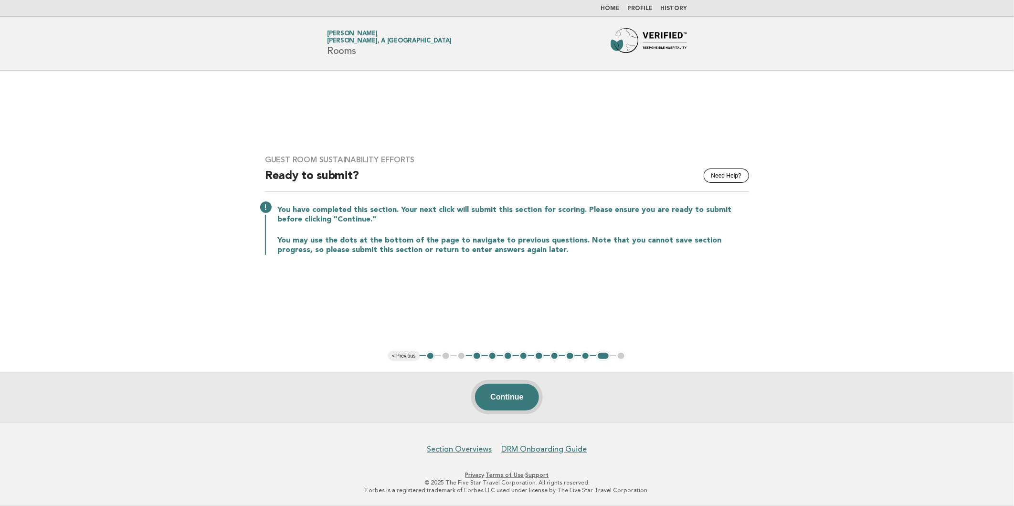
click at [493, 393] on button "Continue" at bounding box center [506, 397] width 63 height 27
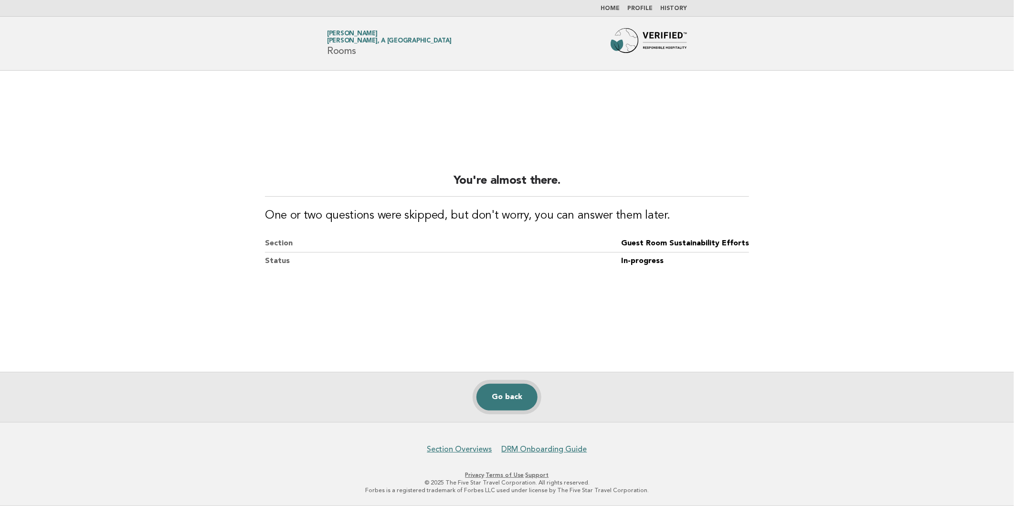
click at [509, 393] on link "Go back" at bounding box center [506, 397] width 61 height 27
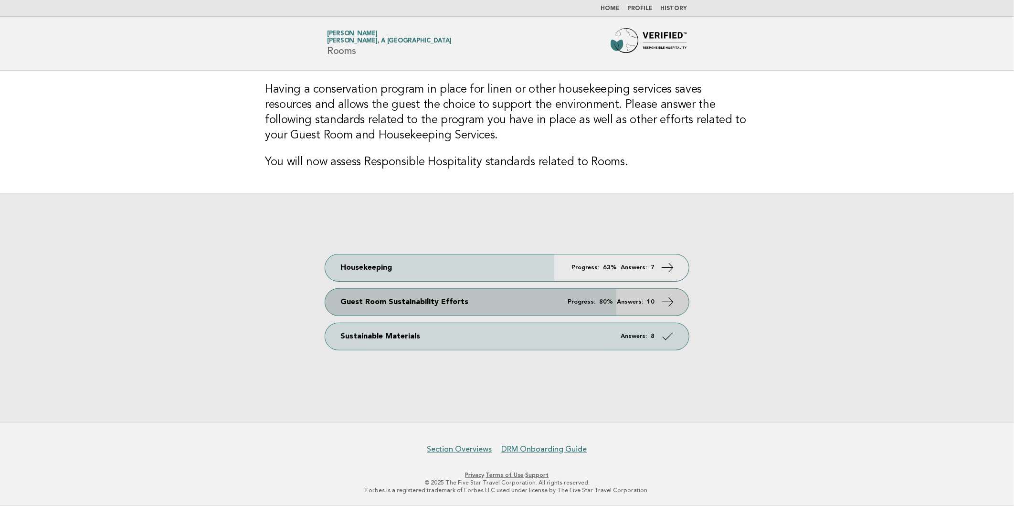
click at [645, 302] on span "Progress: 80% Answers: 10" at bounding box center [611, 302] width 87 height 6
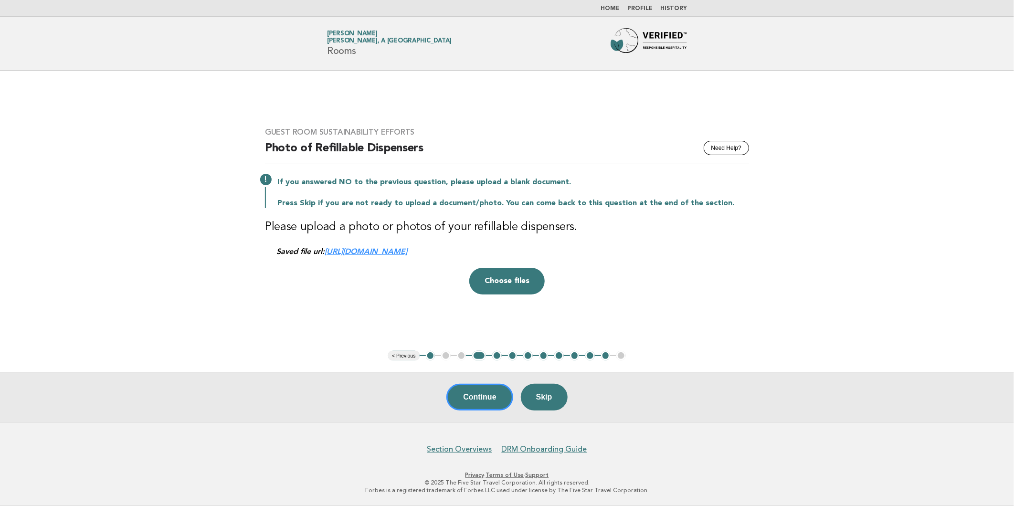
click at [444, 355] on ul "< Previous 1 2 3 4 5 6 7 8 9 10 11 12 13" at bounding box center [507, 356] width 238 height 10
drag, startPoint x: 444, startPoint y: 355, endPoint x: 417, endPoint y: 359, distance: 27.5
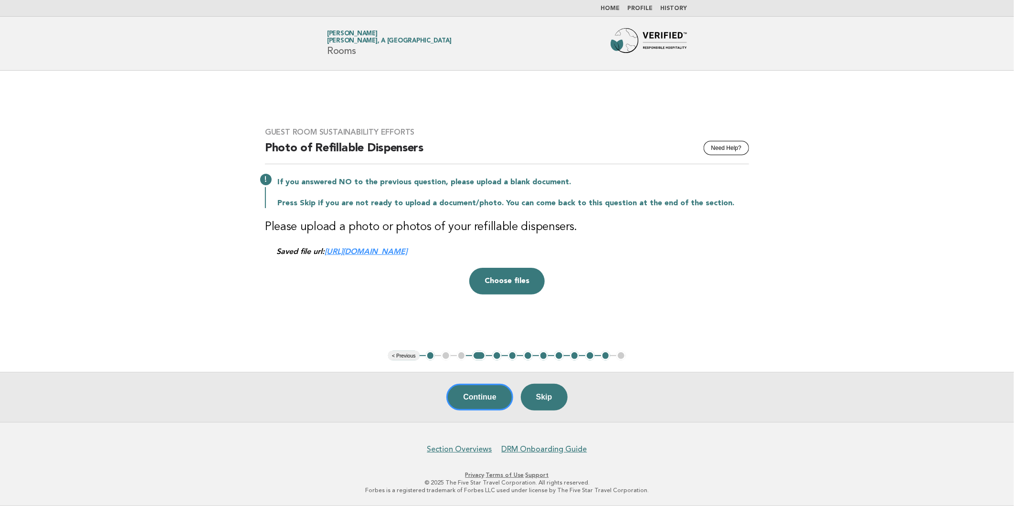
click at [399, 380] on div "Continue Skip" at bounding box center [507, 397] width 1014 height 50
click at [413, 356] on button "< Previous" at bounding box center [403, 356] width 31 height 10
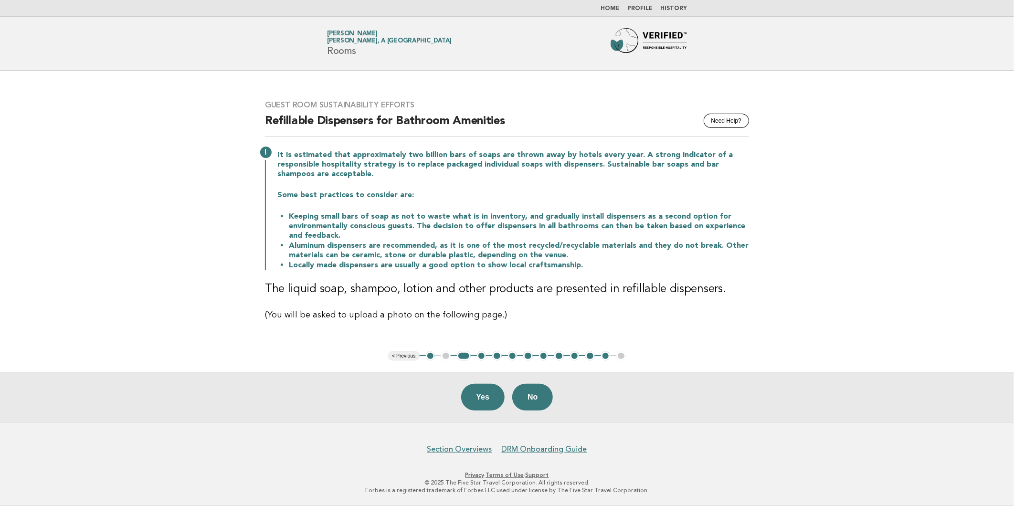
click at [413, 355] on button "< Previous" at bounding box center [403, 356] width 31 height 10
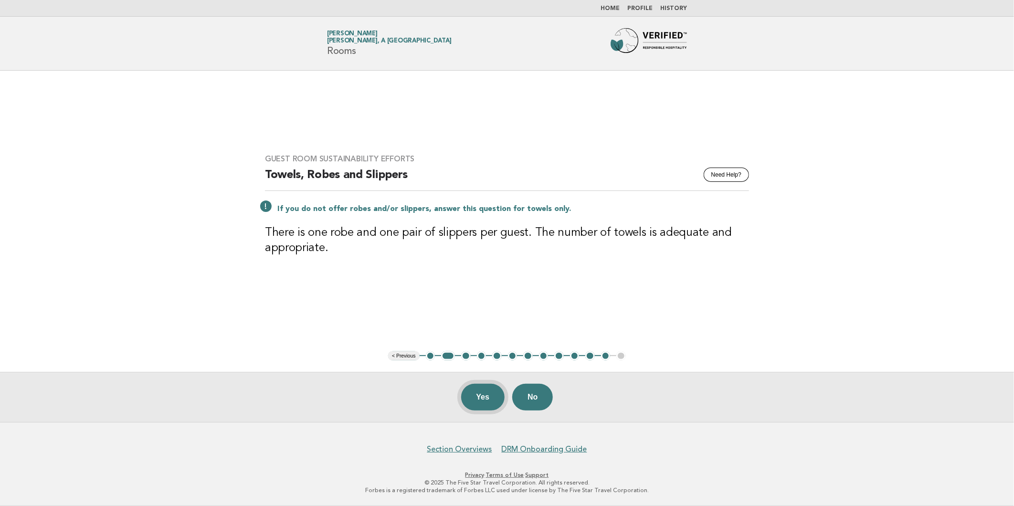
click at [478, 397] on button "Yes" at bounding box center [483, 397] width 44 height 27
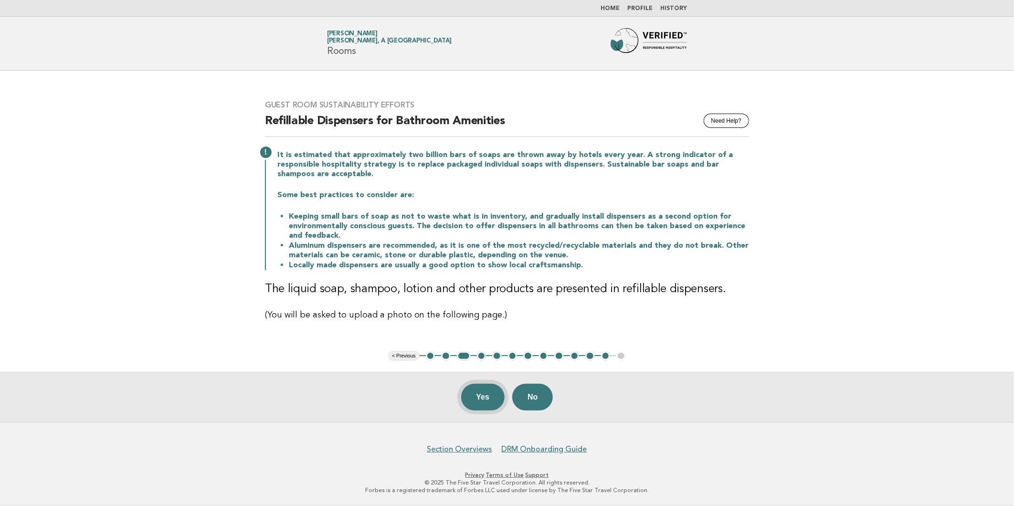
click at [475, 398] on button "Yes" at bounding box center [483, 397] width 44 height 27
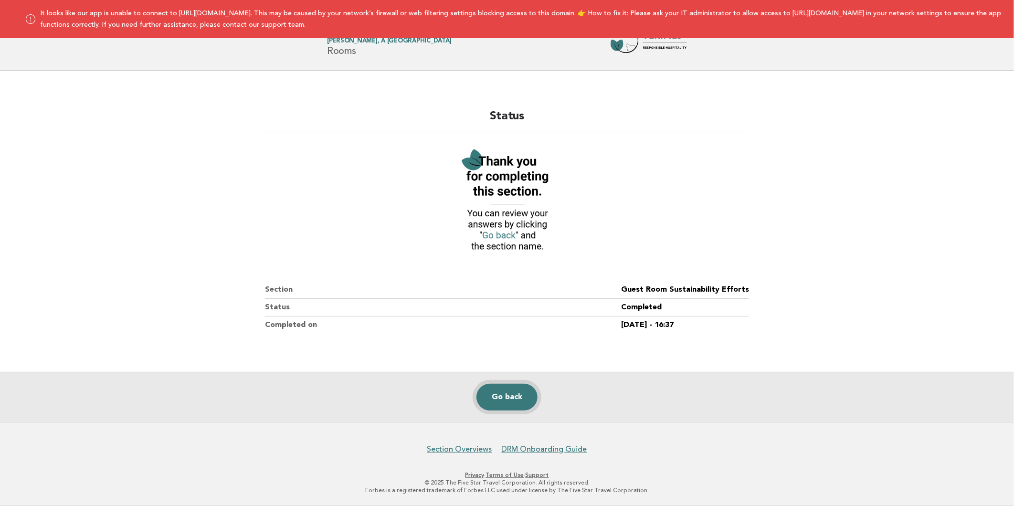
click at [509, 399] on link "Go back" at bounding box center [506, 397] width 61 height 27
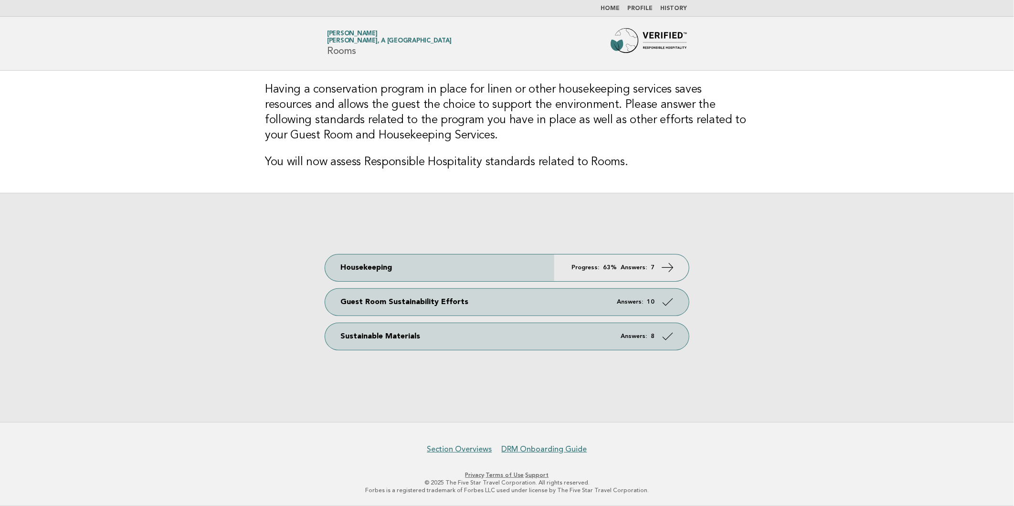
click at [607, 7] on link "Home" at bounding box center [610, 9] width 19 height 6
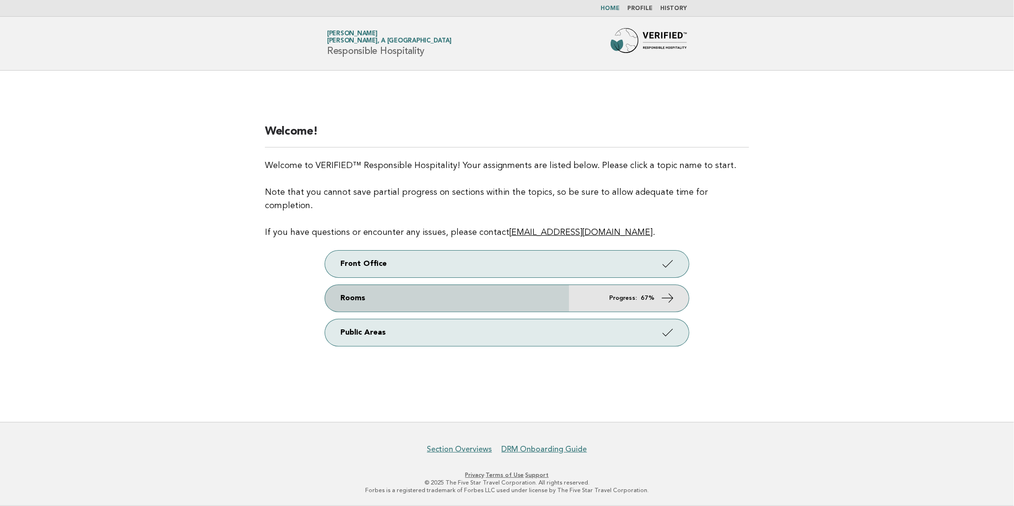
click at [644, 295] on strong "67%" at bounding box center [648, 298] width 14 height 6
